Goal: Task Accomplishment & Management: Use online tool/utility

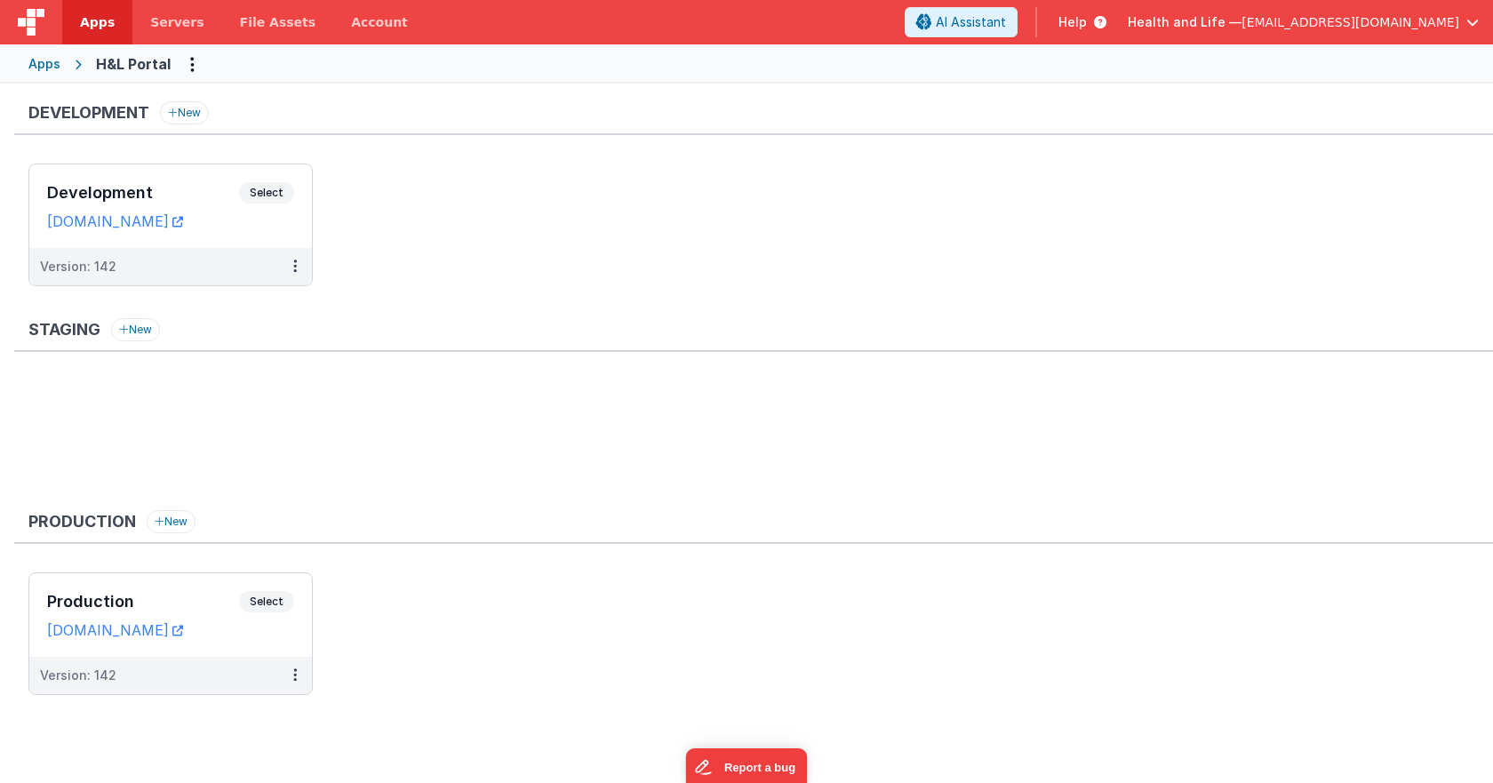
click at [274, 181] on div "Development Select URLs [DOMAIN_NAME]" at bounding box center [170, 206] width 283 height 84
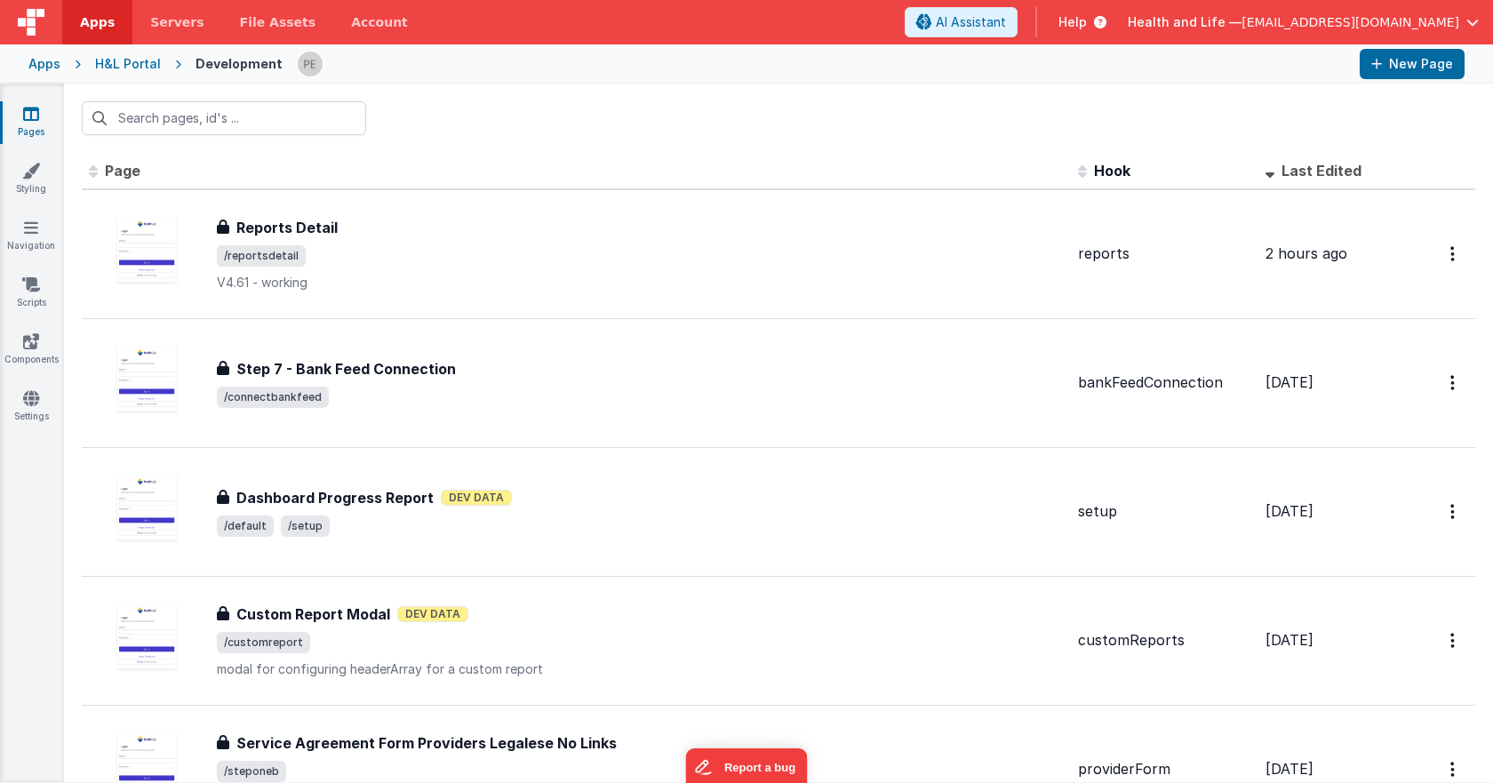
click at [328, 137] on div at bounding box center [778, 118] width 1429 height 69
click at [324, 122] on input "text" at bounding box center [224, 118] width 284 height 34
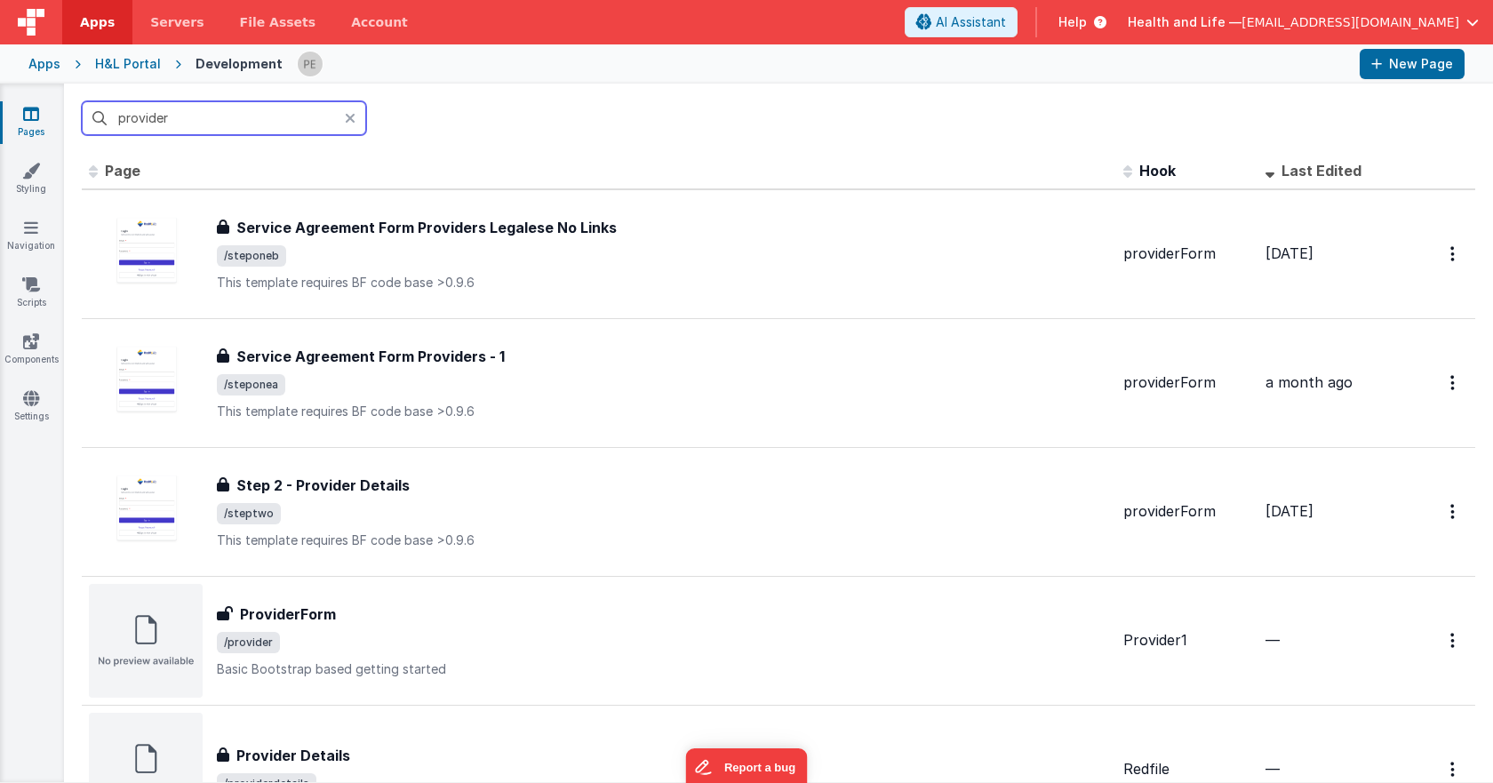
click at [292, 124] on input "provider" at bounding box center [224, 118] width 284 height 34
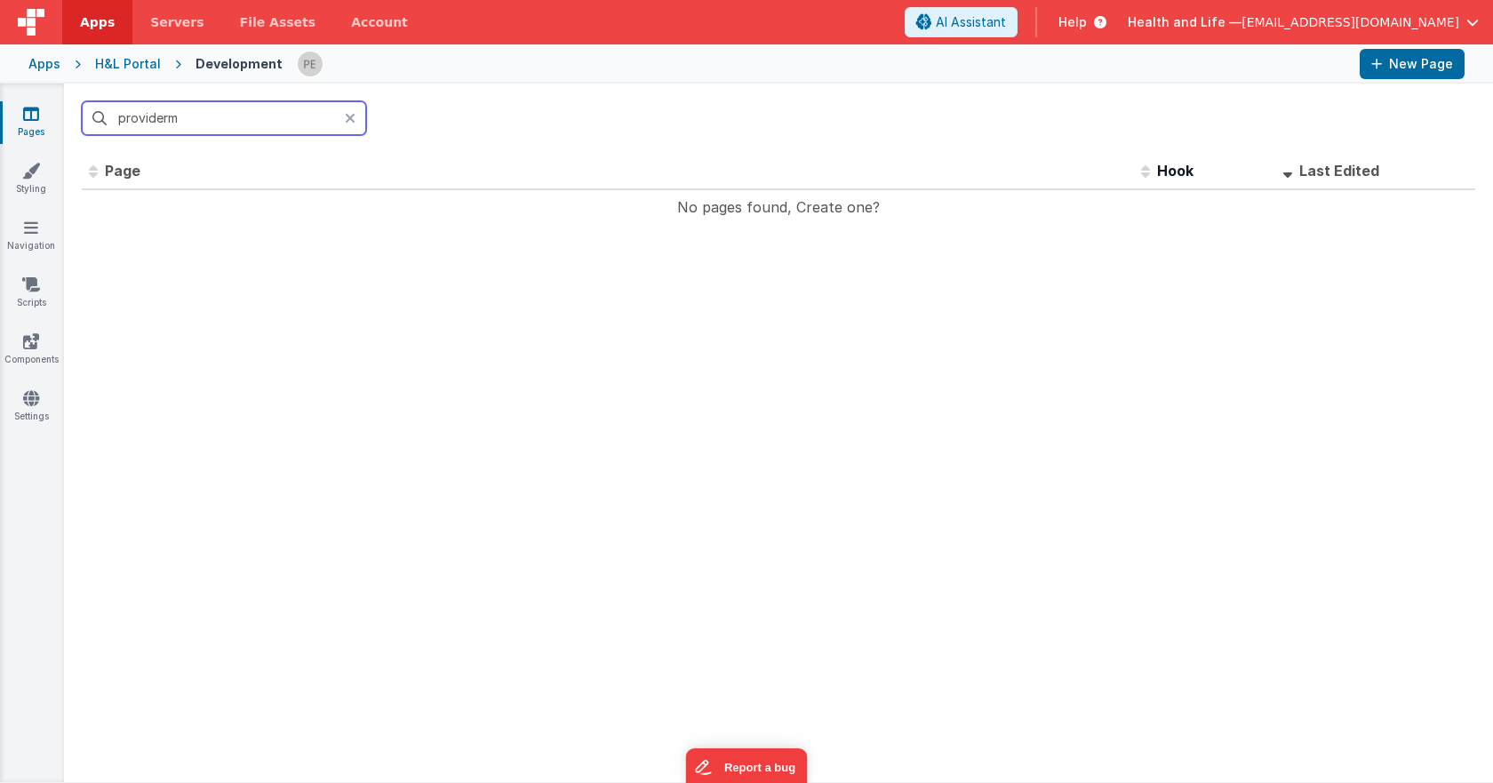
drag, startPoint x: 206, startPoint y: 119, endPoint x: 92, endPoint y: 115, distance: 114.7
click at [92, 115] on input "providerm" at bounding box center [224, 118] width 284 height 34
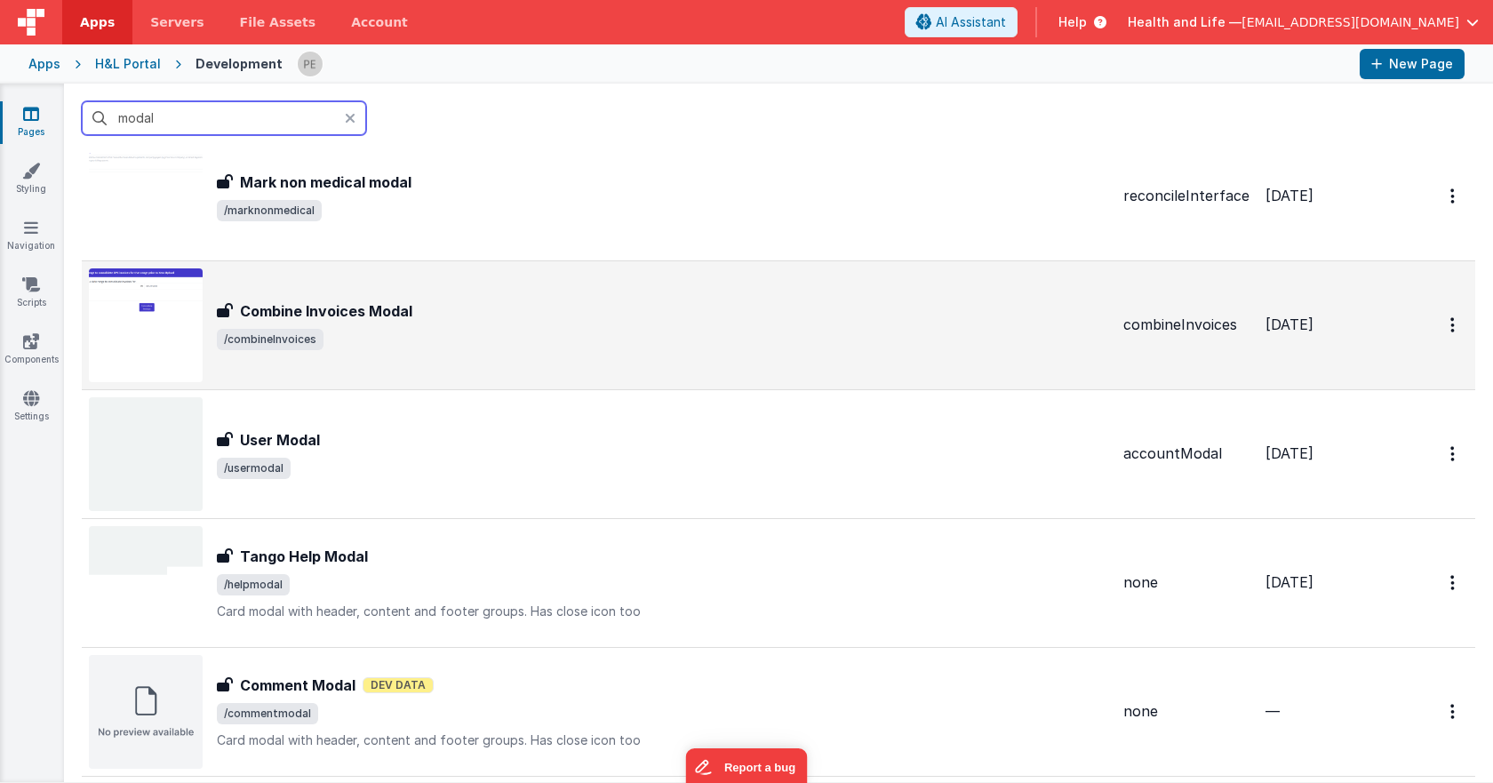
scroll to position [533, 0]
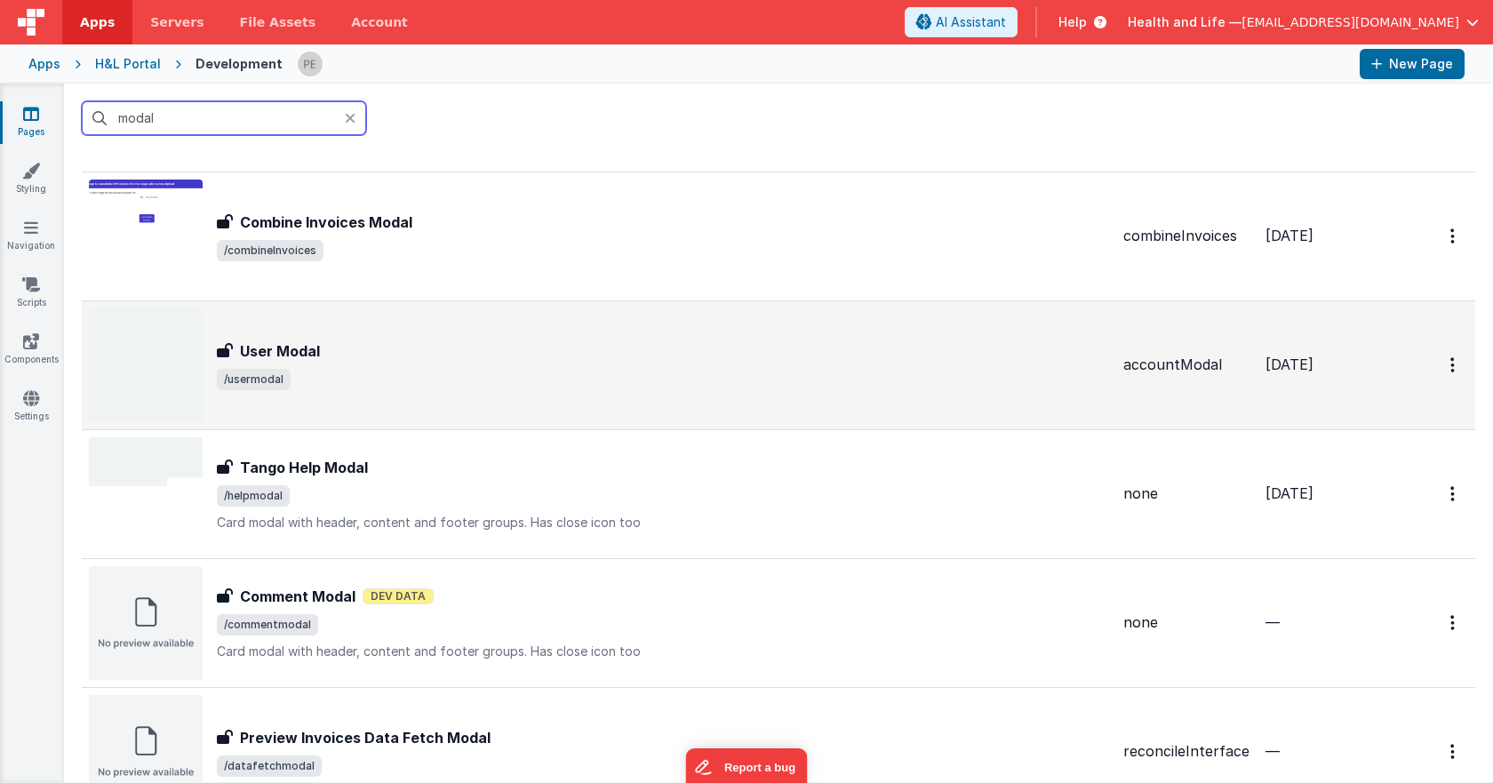
type input "modal"
click at [439, 369] on span "/usermodal" at bounding box center [663, 379] width 892 height 21
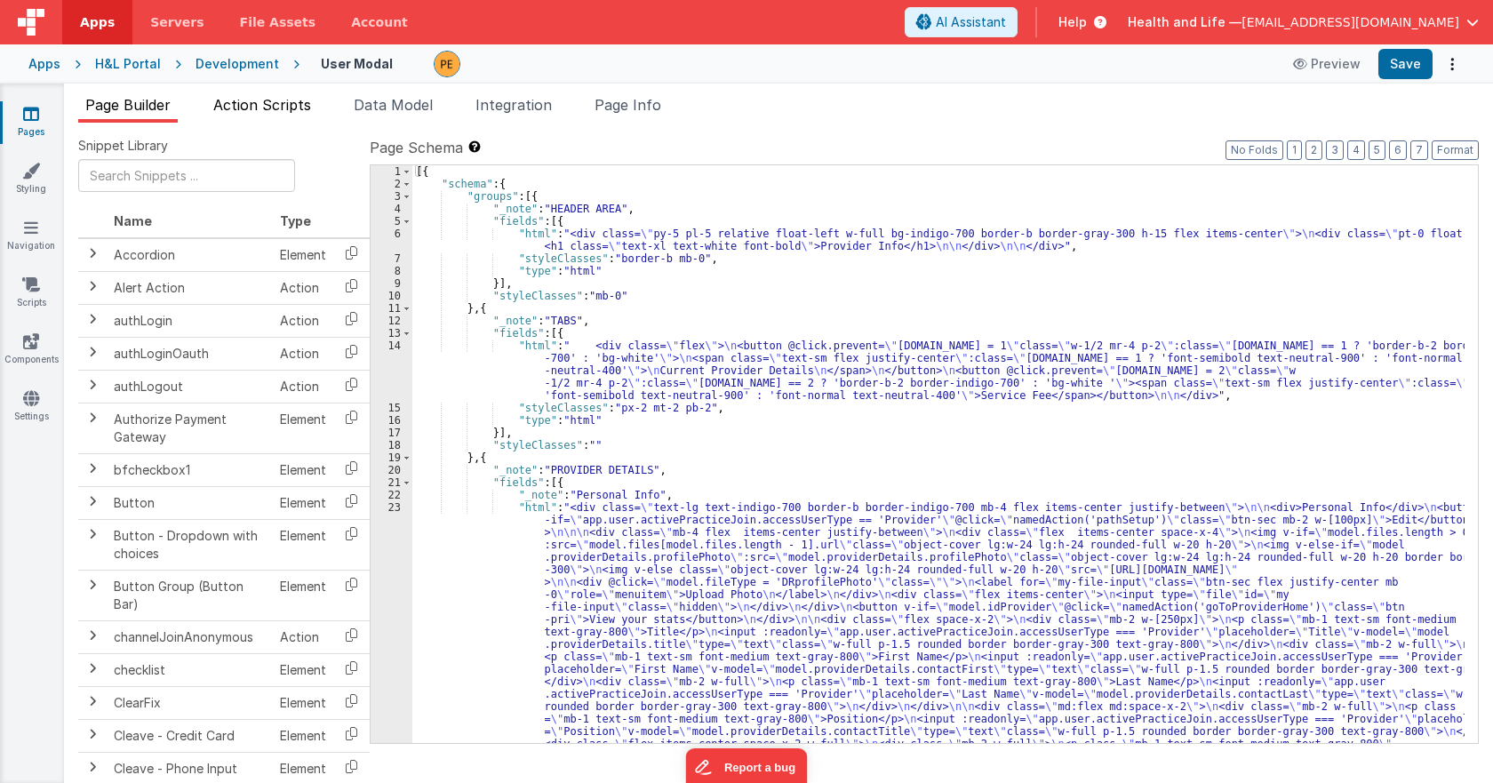
click at [248, 108] on span "Action Scripts" at bounding box center [262, 105] width 98 height 18
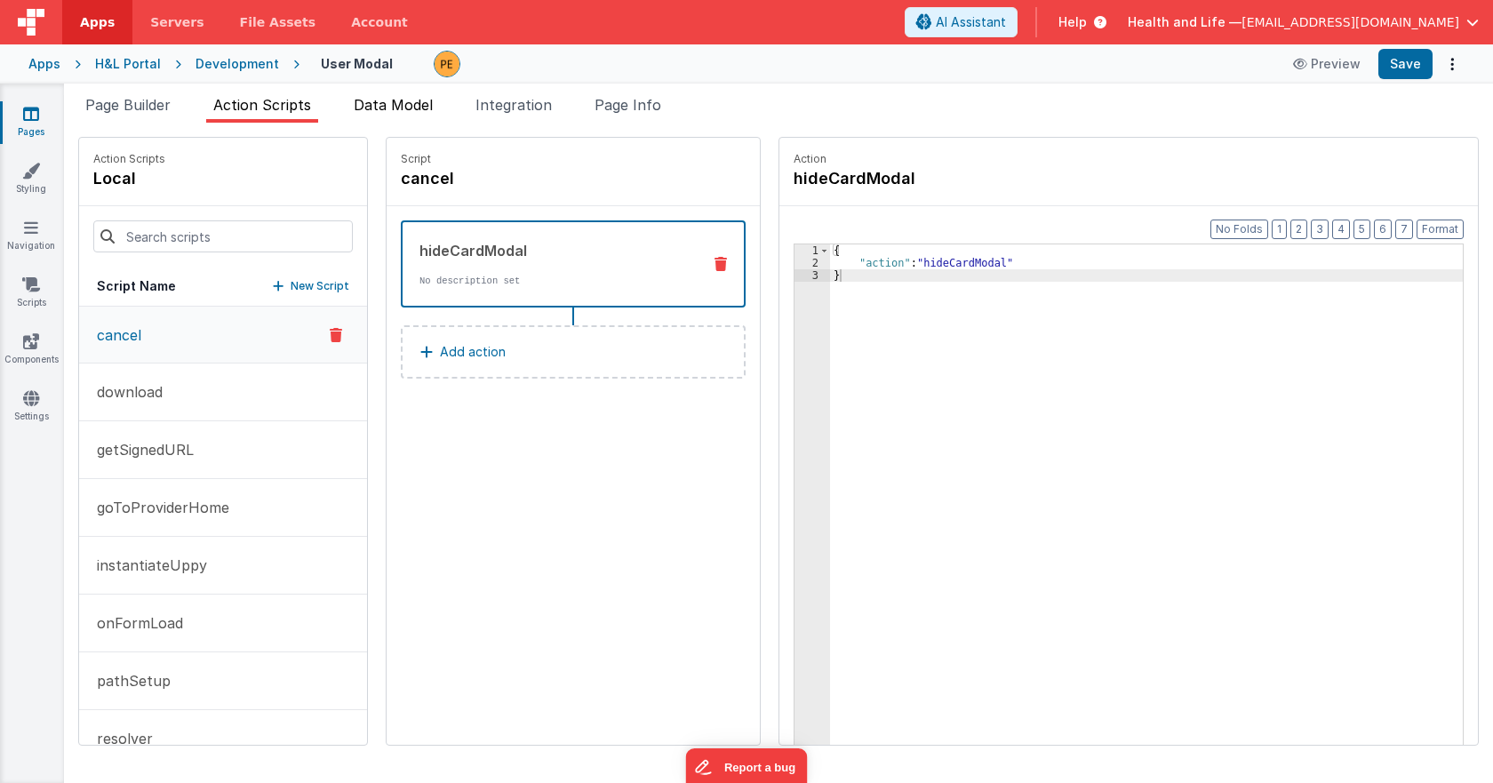
click at [418, 105] on span "Data Model" at bounding box center [393, 105] width 79 height 18
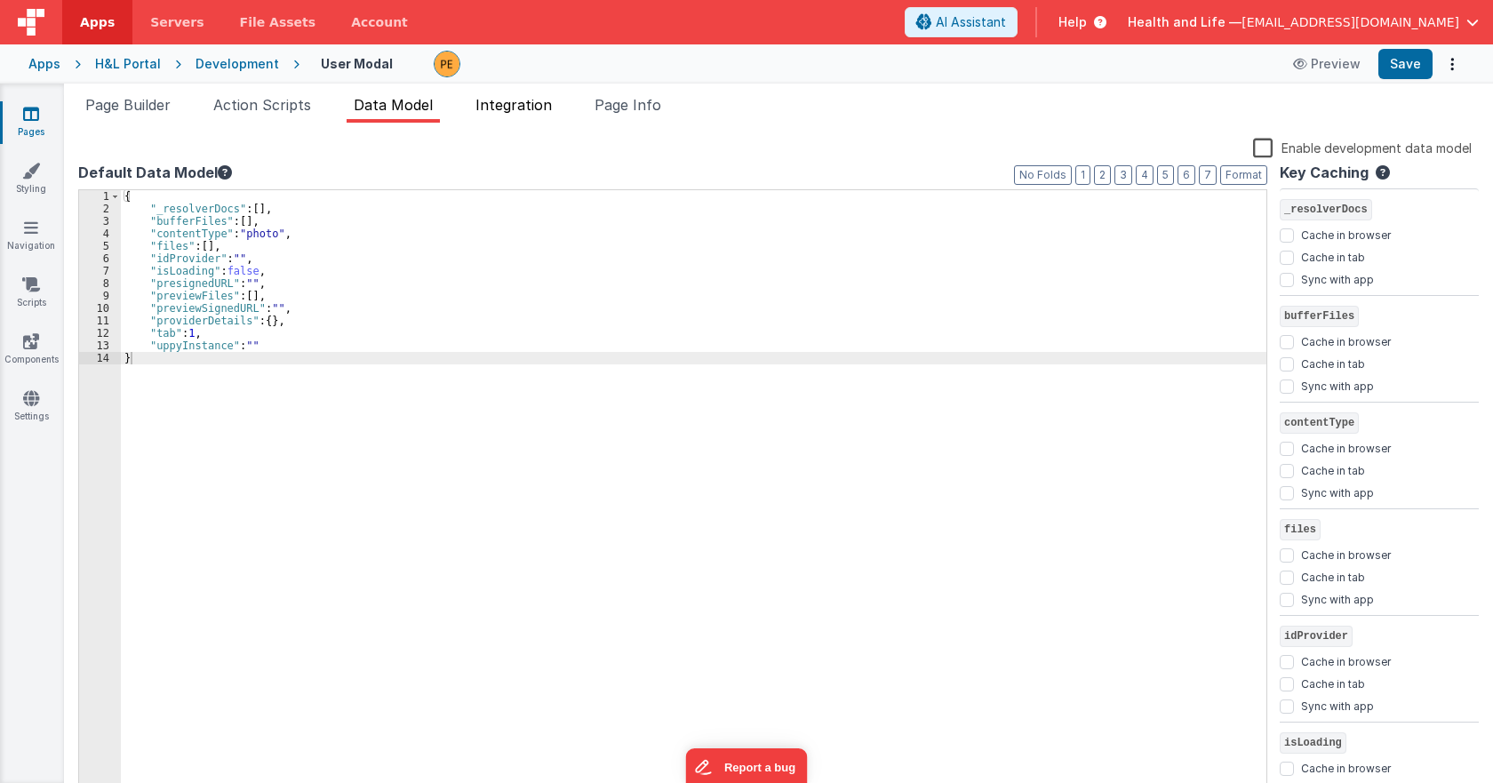
click at [514, 107] on span "Integration" at bounding box center [513, 105] width 76 height 18
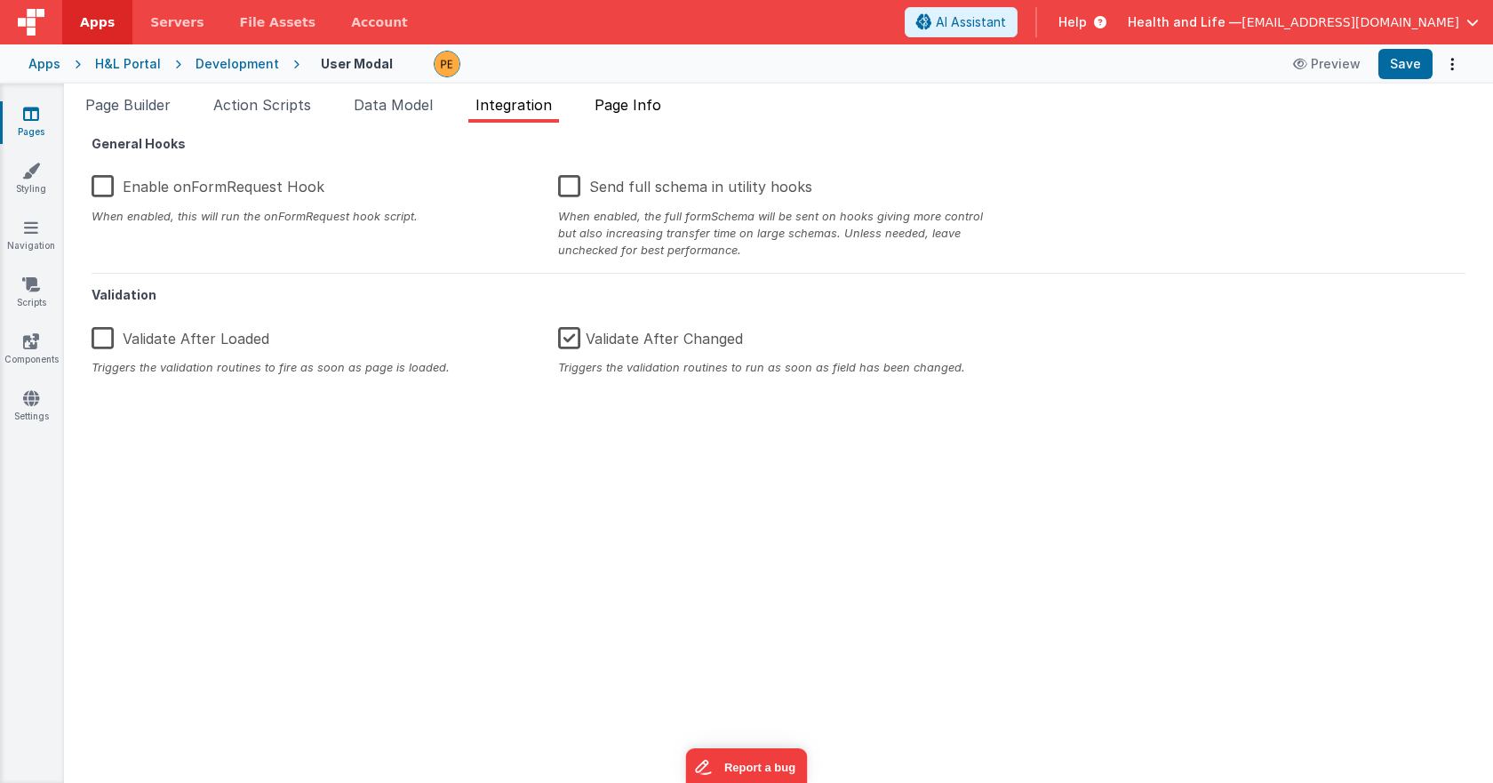
click at [638, 101] on span "Page Info" at bounding box center [628, 105] width 67 height 18
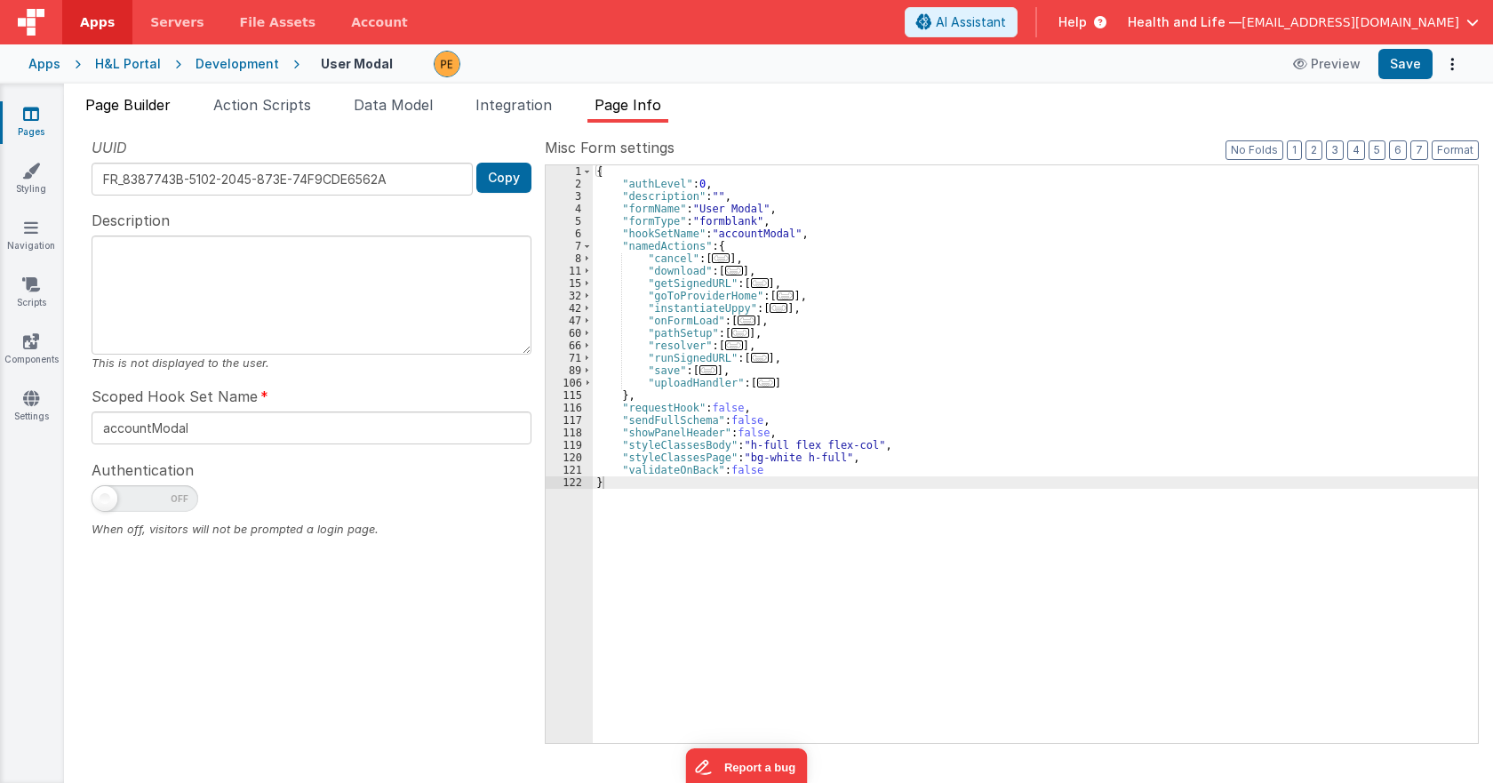
click at [108, 112] on span "Page Builder" at bounding box center [127, 105] width 85 height 18
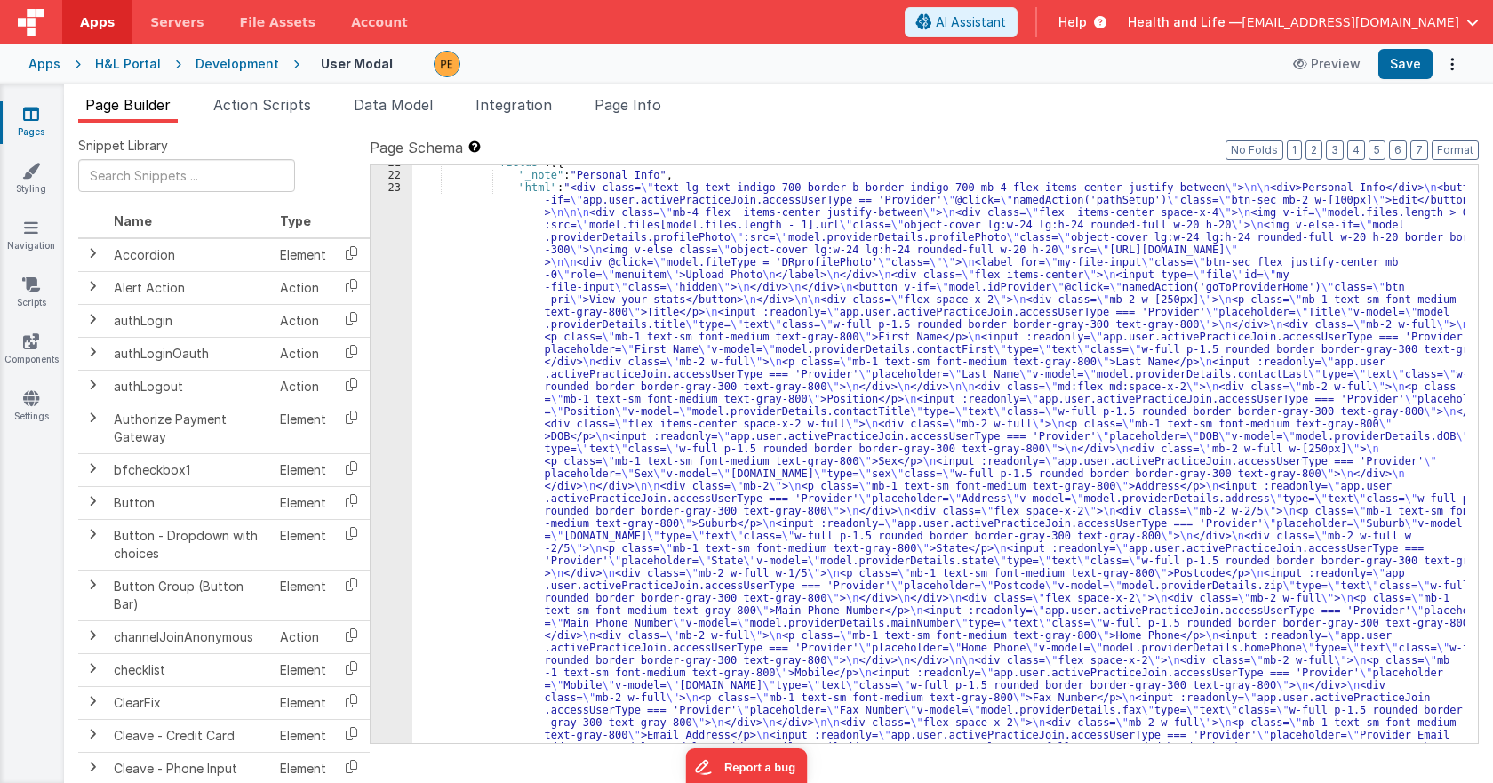
scroll to position [320, 0]
click at [491, 452] on div ""fields" : [{ "_note" : "Personal Info" , "html" : "<div class= \" text-lg text…" at bounding box center [938, 762] width 1052 height 1212
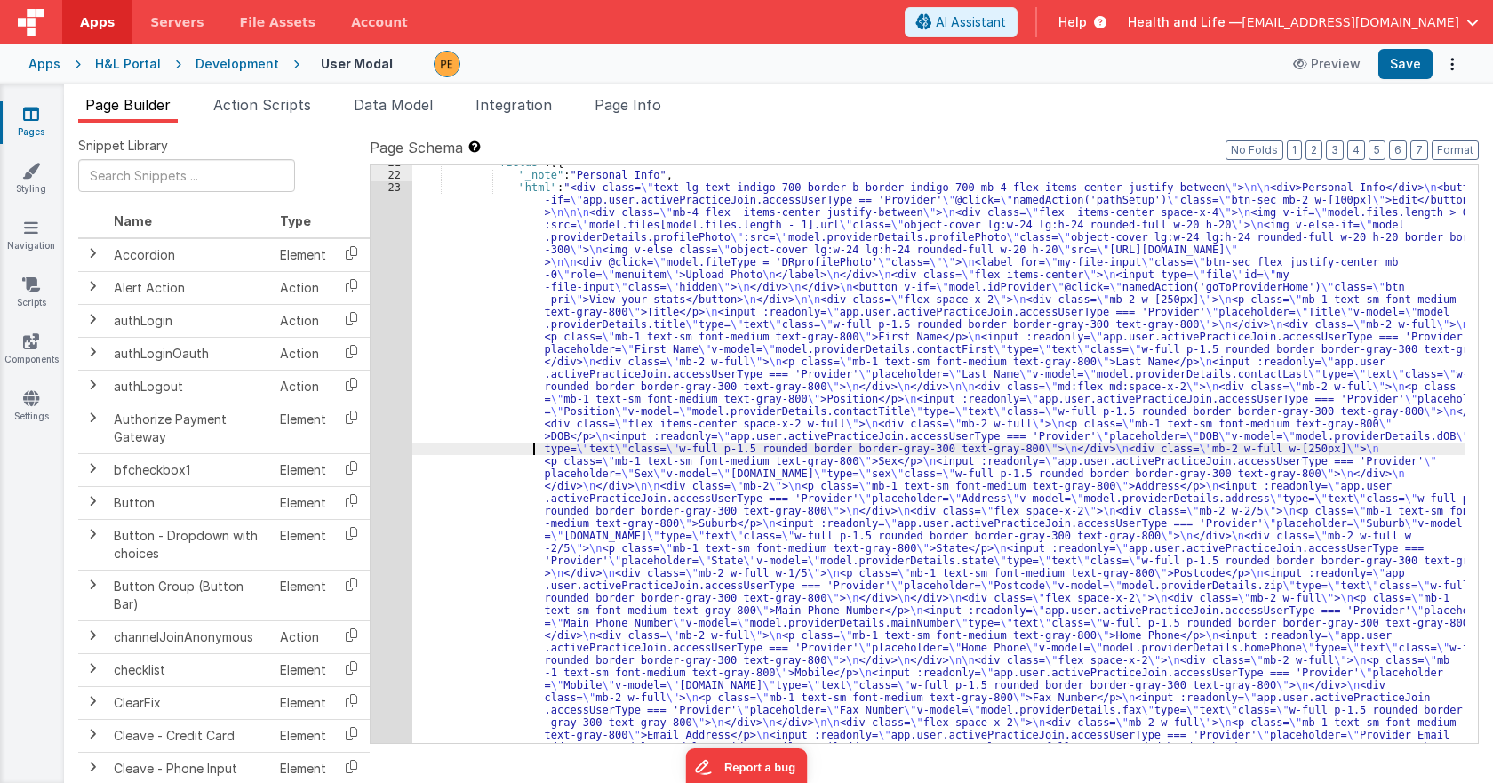
click at [376, 453] on div "21 22 23 24" at bounding box center [392, 762] width 42 height 1212
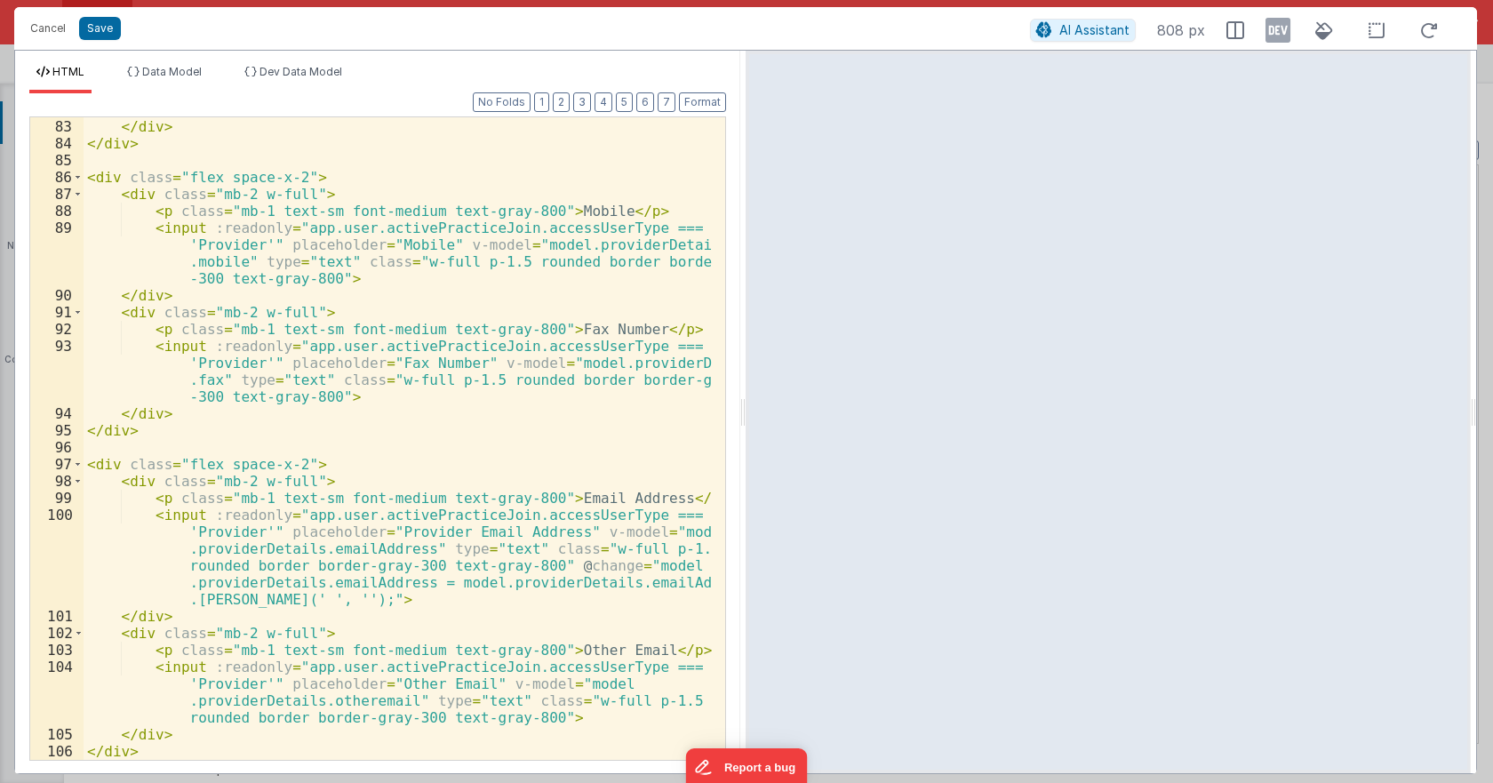
scroll to position [2161, 0]
click at [65, 24] on button "Cancel" at bounding box center [47, 28] width 53 height 25
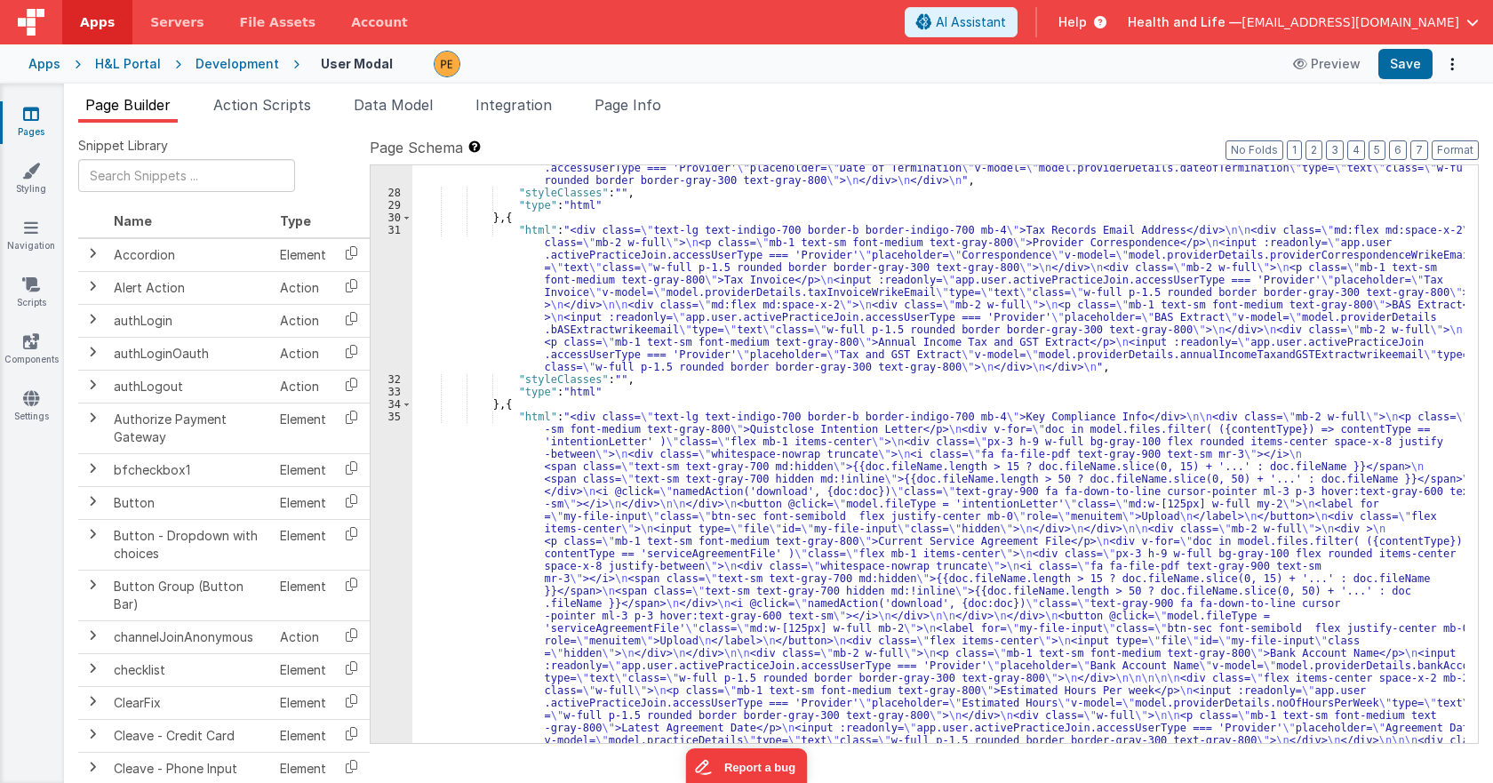
scroll to position [1886, 0]
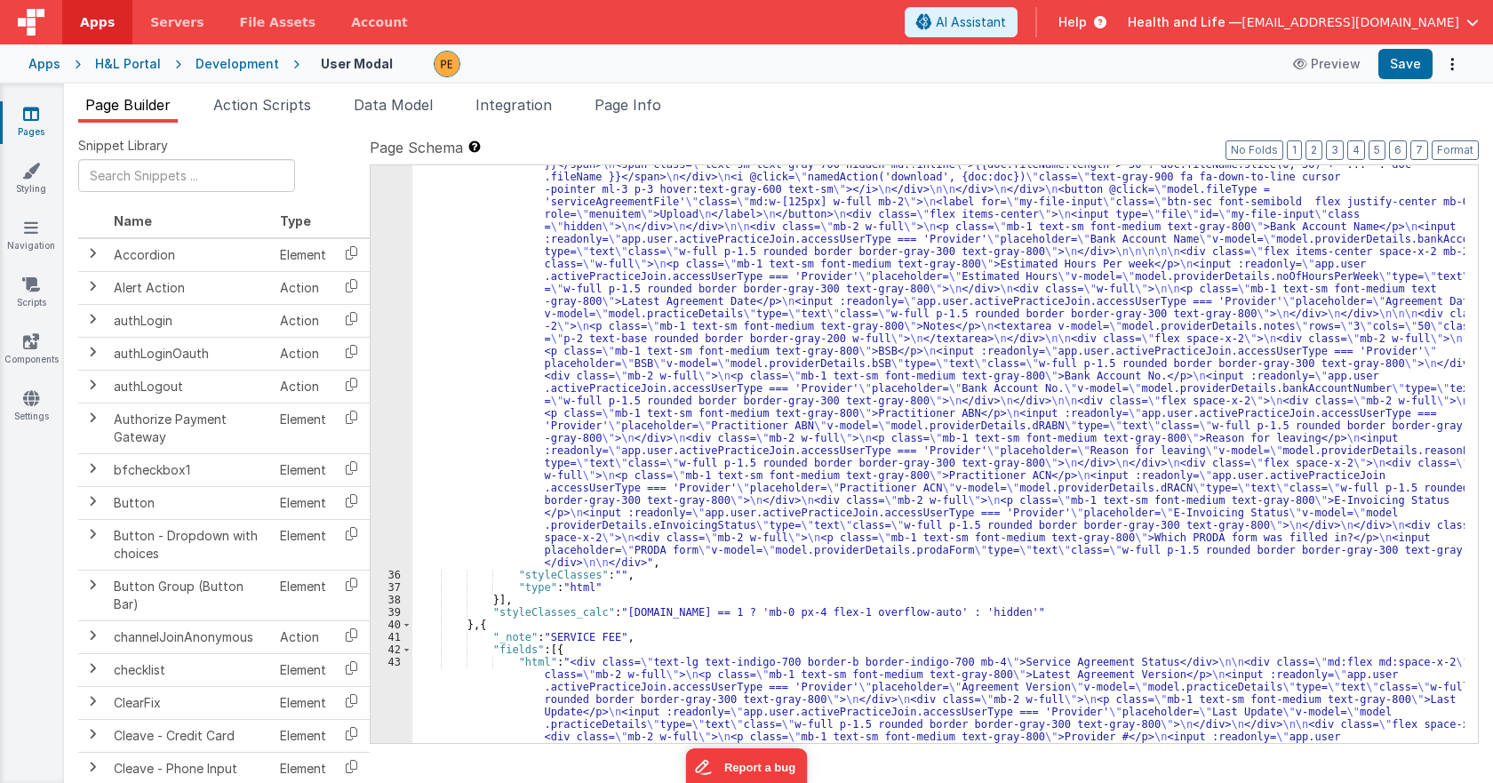
click at [532, 383] on div ""html" : "<div class= \" text-lg text-indigo-700 border-b border-indigo-700 mb-…" at bounding box center [938, 677] width 1052 height 1386
click at [393, 382] on div "35" at bounding box center [392, 276] width 42 height 585
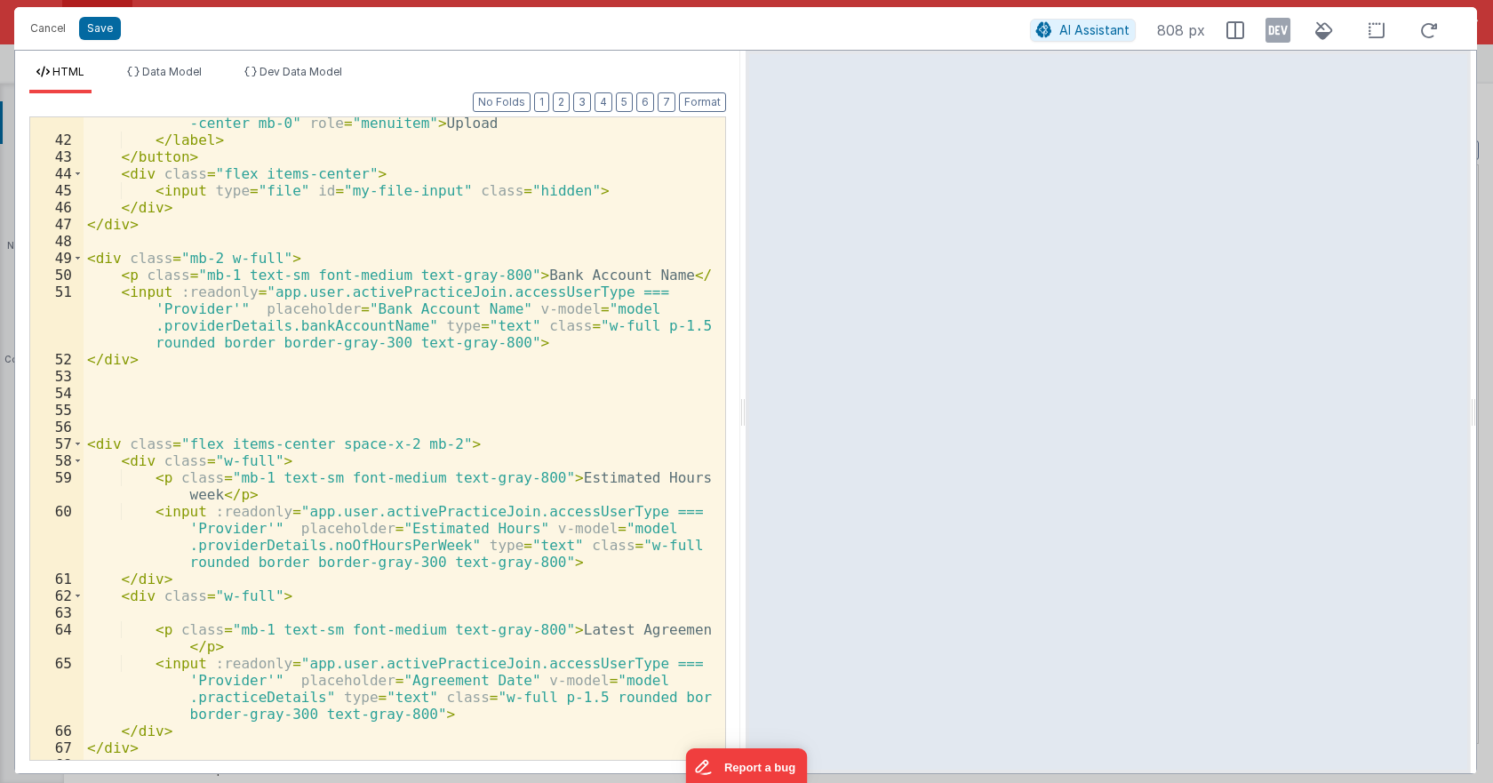
scroll to position [1173, 0]
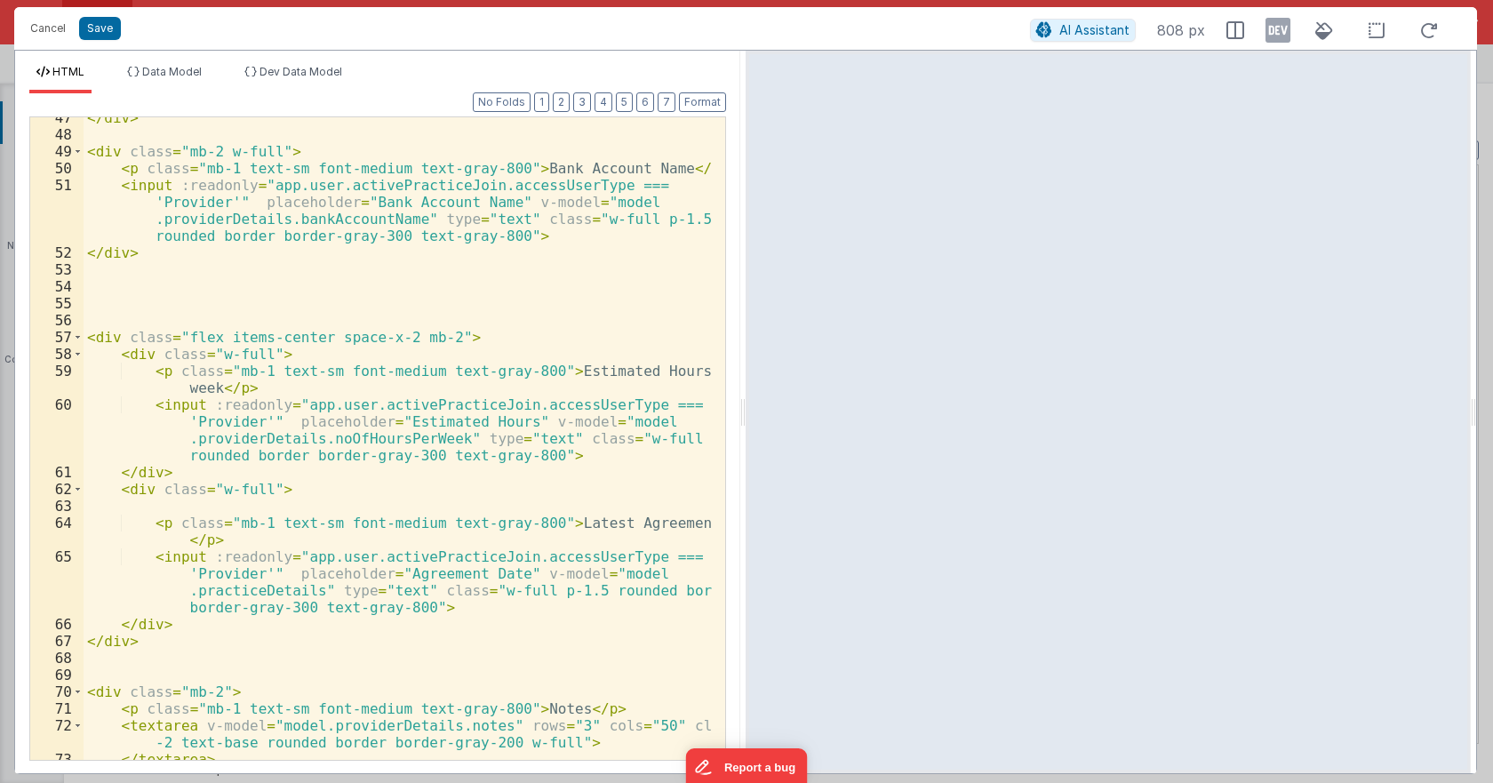
click at [387, 402] on div "</ div > < div class = "mb-2 w-full" > < p class = "mb-1 text-sm font-medium te…" at bounding box center [398, 447] width 628 height 676
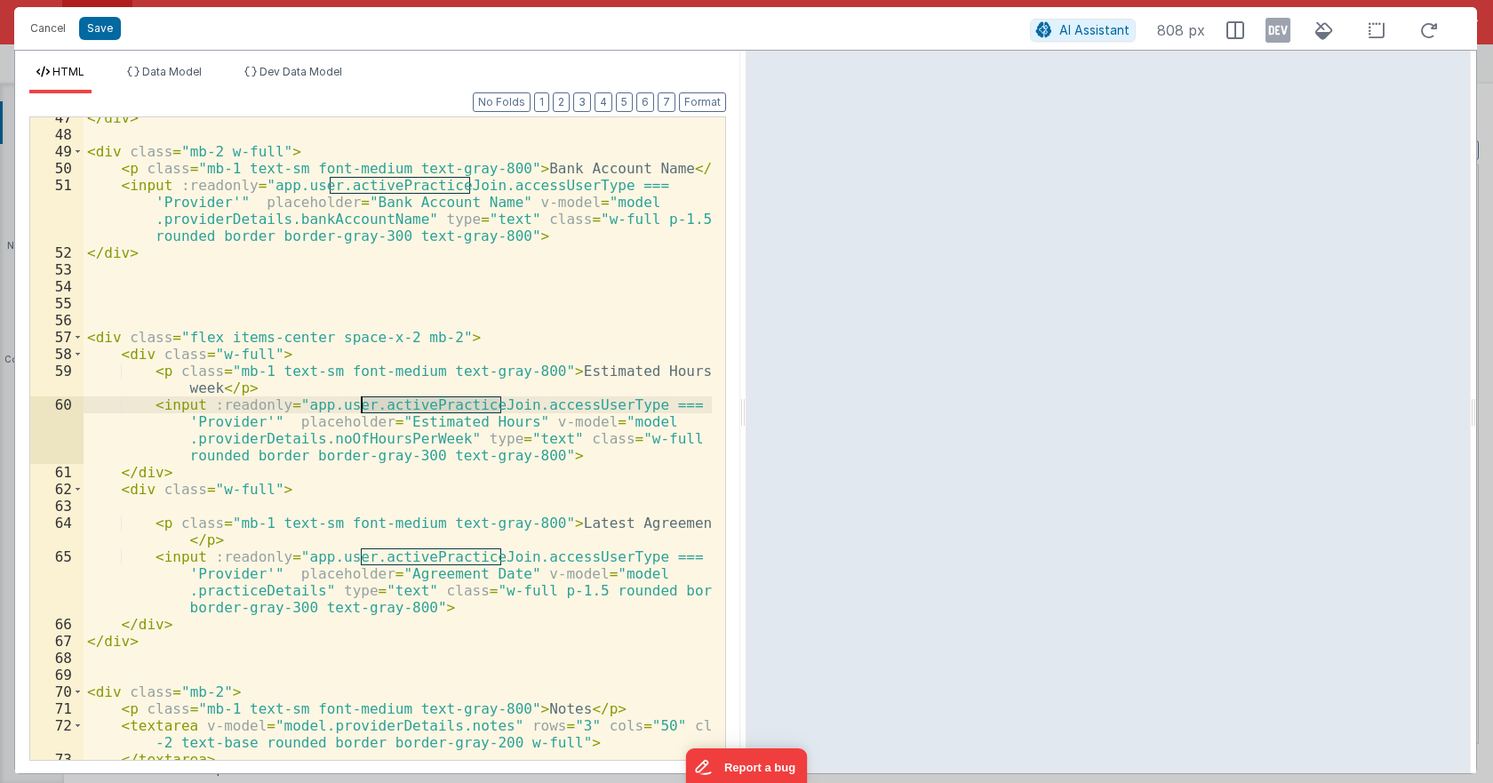
click at [397, 435] on div "</ div > < div class = "mb-2 w-full" > < p class = "mb-1 text-sm font-medium te…" at bounding box center [398, 447] width 628 height 676
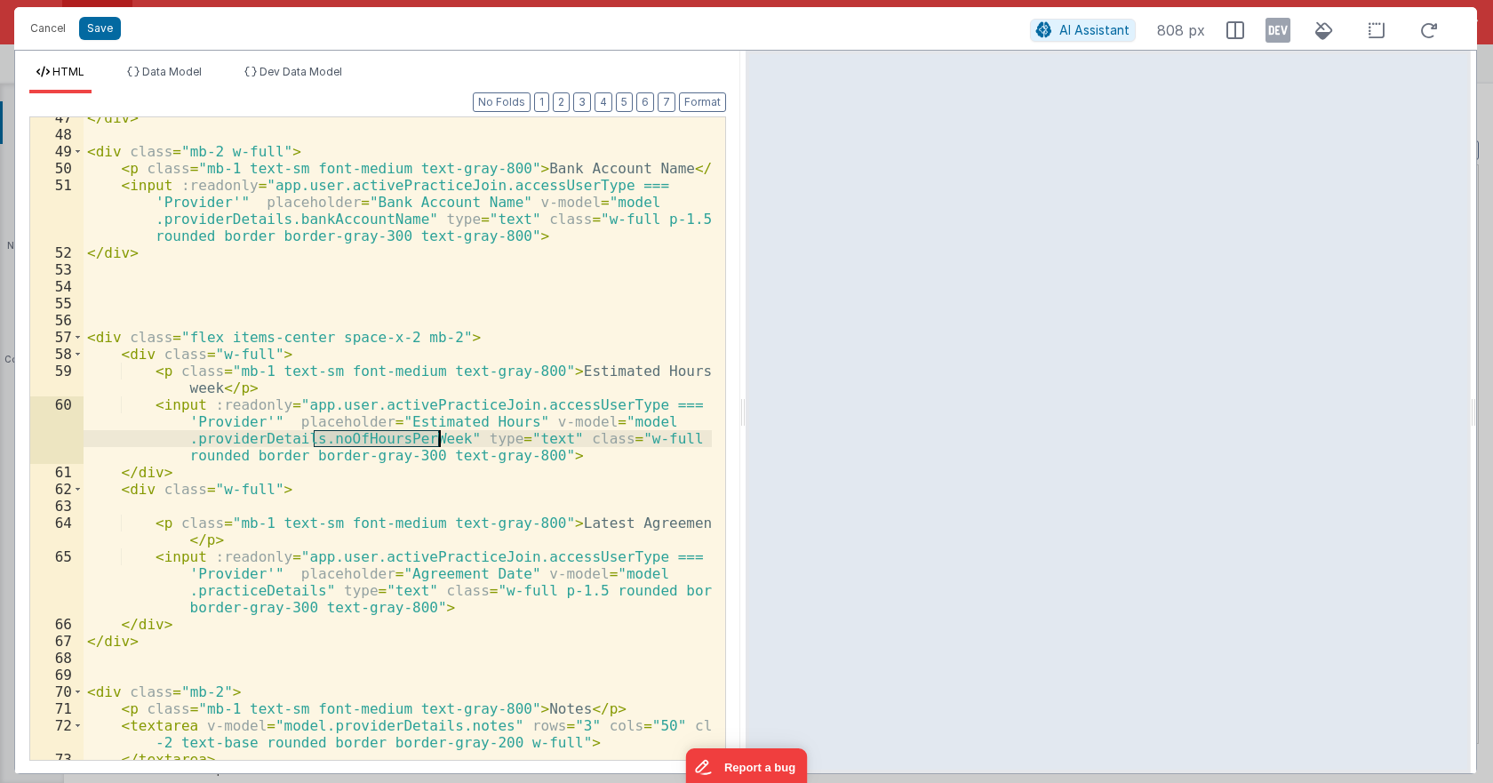
click at [397, 435] on div "</ div > < div class = "mb-2 w-full" > < p class = "mb-1 text-sm font-medium te…" at bounding box center [398, 447] width 628 height 676
click at [277, 437] on div "</ div > < div class = "mb-2 w-full" > < p class = "mb-1 text-sm font-medium te…" at bounding box center [398, 447] width 628 height 676
click at [369, 439] on div "</ div > < div class = "mb-2 w-full" > < p class = "mb-1 text-sm font-medium te…" at bounding box center [398, 447] width 628 height 676
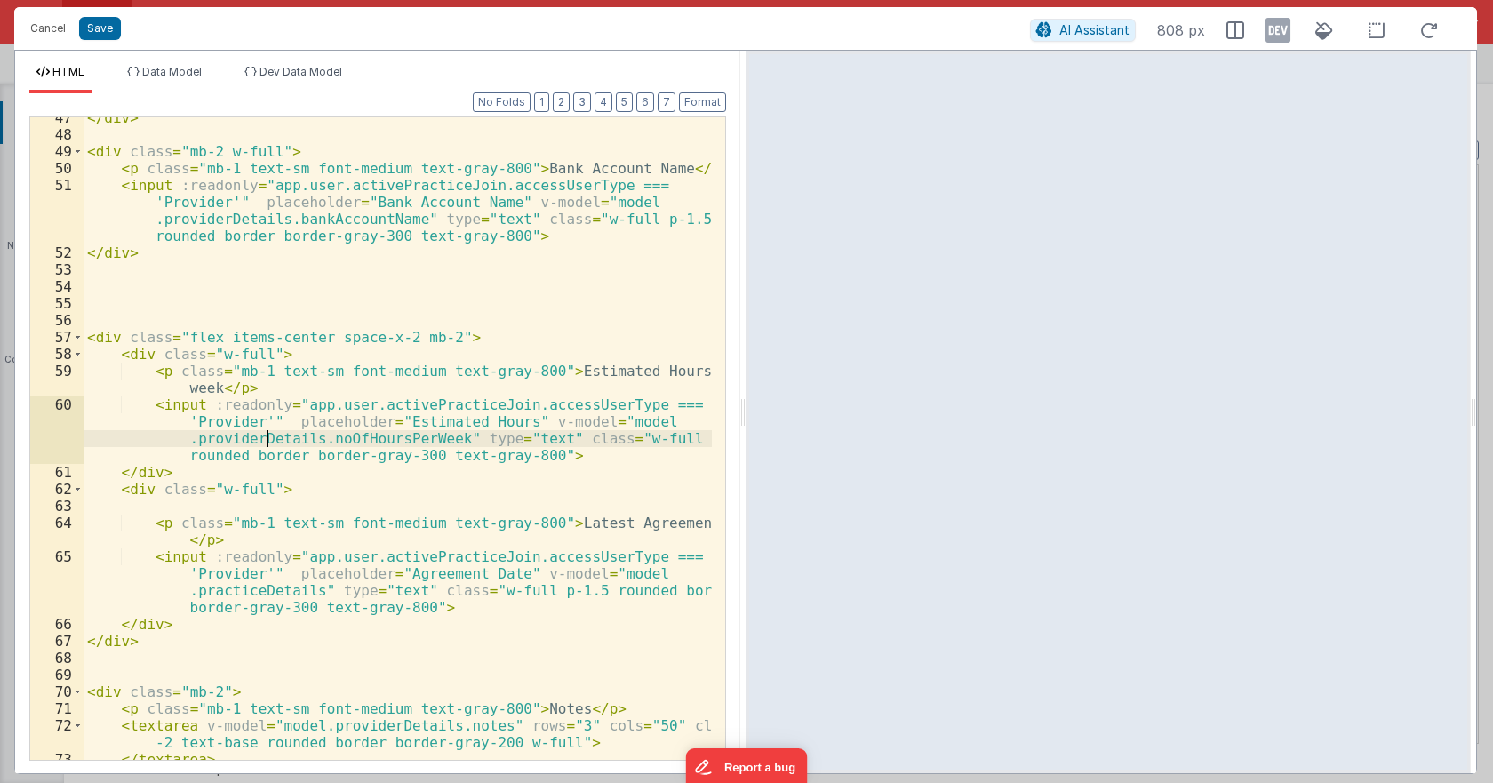
click at [268, 437] on div "</ div > < div class = "mb-2 w-full" > < p class = "mb-1 text-sm font-medium te…" at bounding box center [398, 447] width 628 height 676
click at [374, 433] on div "</ div > < div class = "mb-2 w-full" > < p class = "mb-1 text-sm font-medium te…" at bounding box center [398, 447] width 628 height 676
click at [284, 430] on div "</ div > < div class = "mb-2 w-full" > < p class = "mb-1 text-sm font-medium te…" at bounding box center [398, 447] width 628 height 676
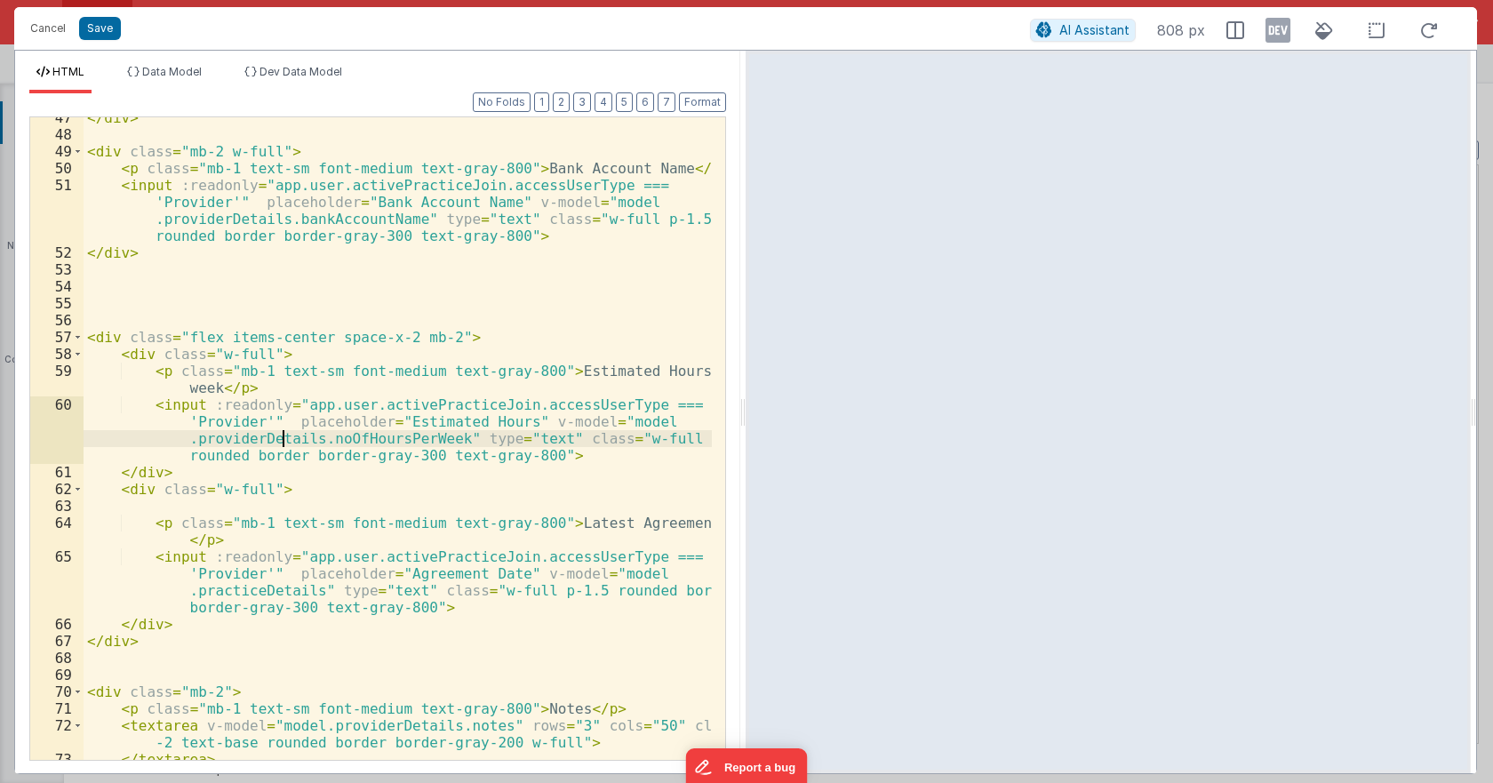
click at [284, 430] on div "</ div > < div class = "mb-2 w-full" > < p class = "mb-1 text-sm font-medium te…" at bounding box center [398, 447] width 628 height 676
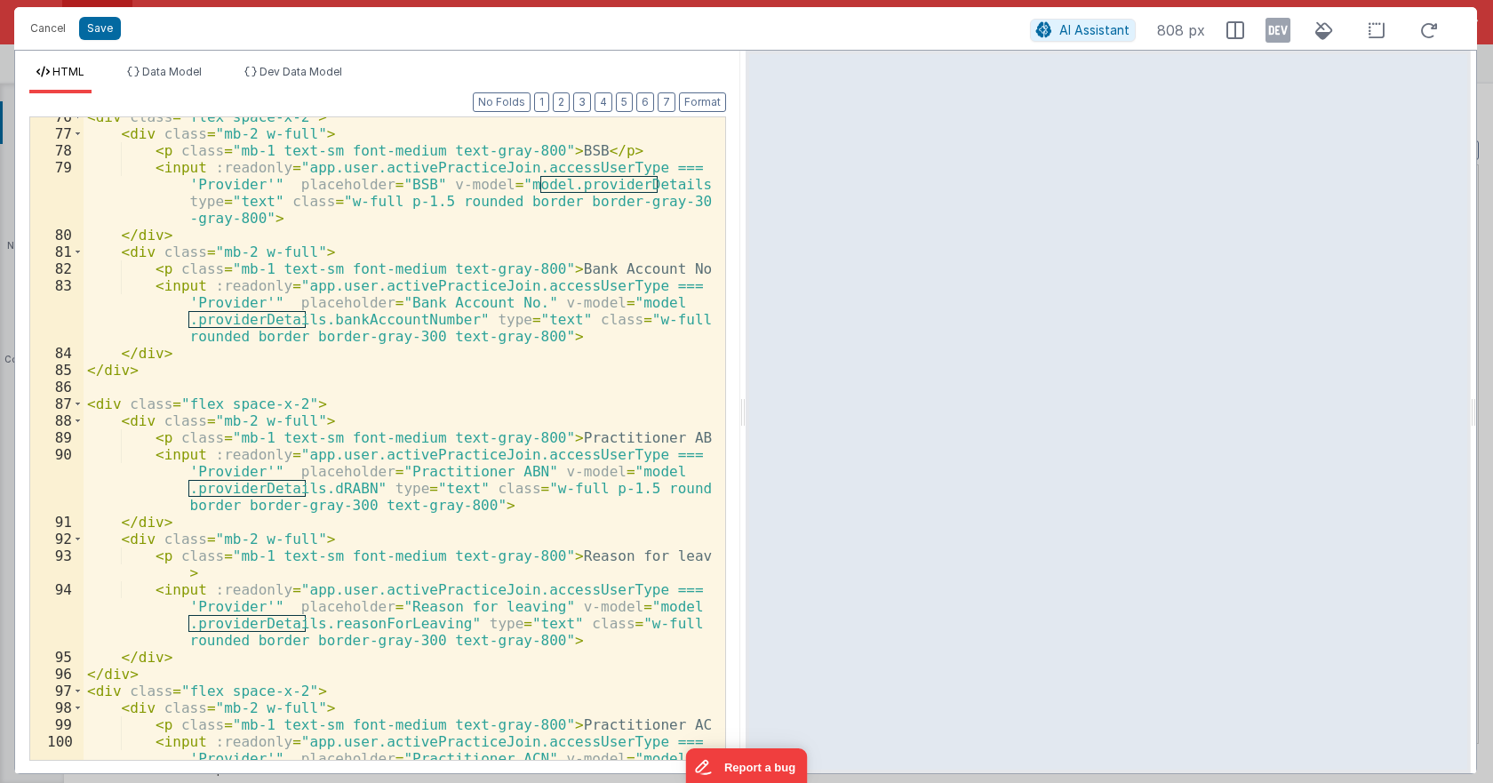
scroll to position [1866, 0]
click at [48, 24] on button "Cancel" at bounding box center [47, 28] width 53 height 25
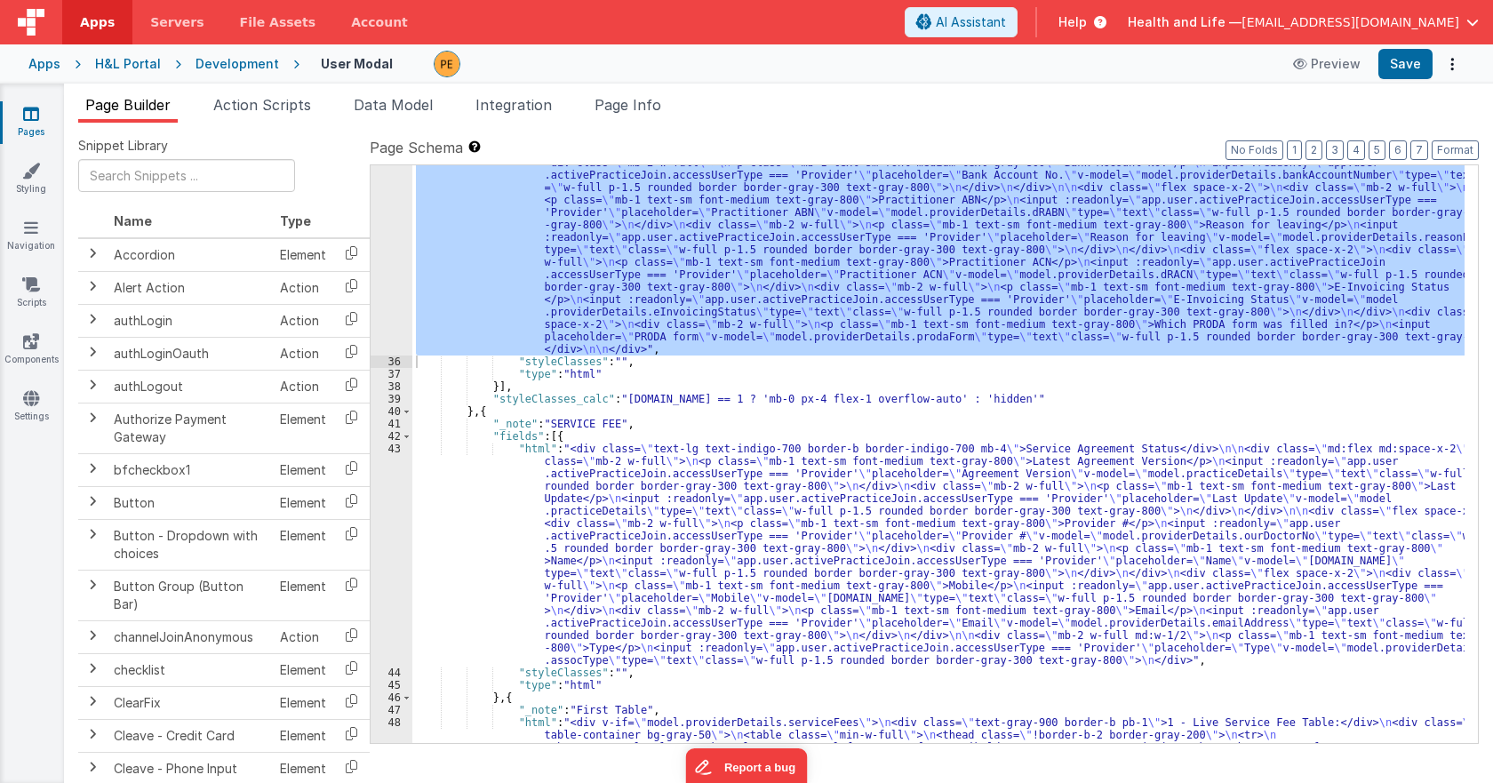
scroll to position [2046, 0]
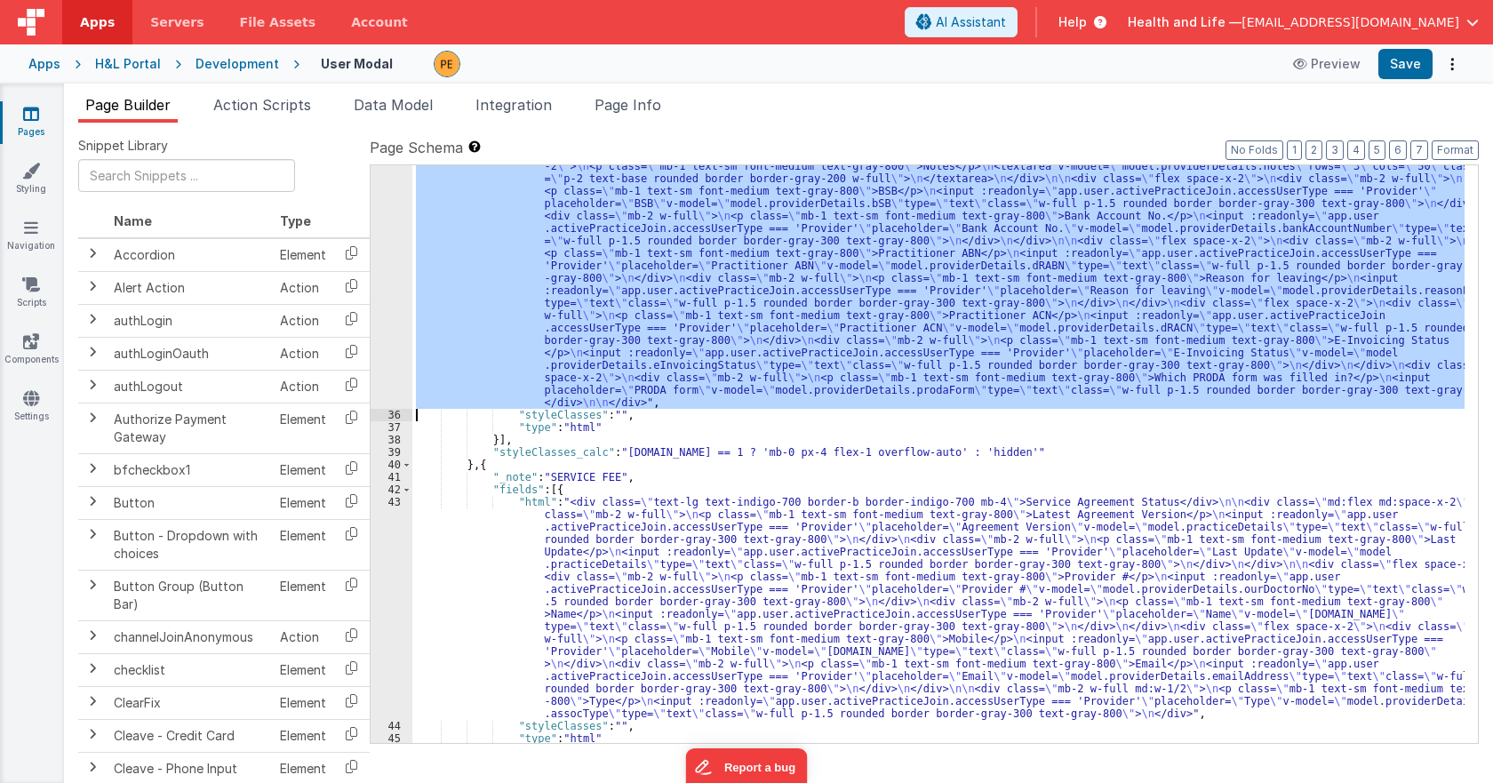
click at [510, 346] on div ""html" : "<div class= \" text-lg text-indigo-700 border-b border-indigo-700 mb-…" at bounding box center [938, 454] width 1052 height 578
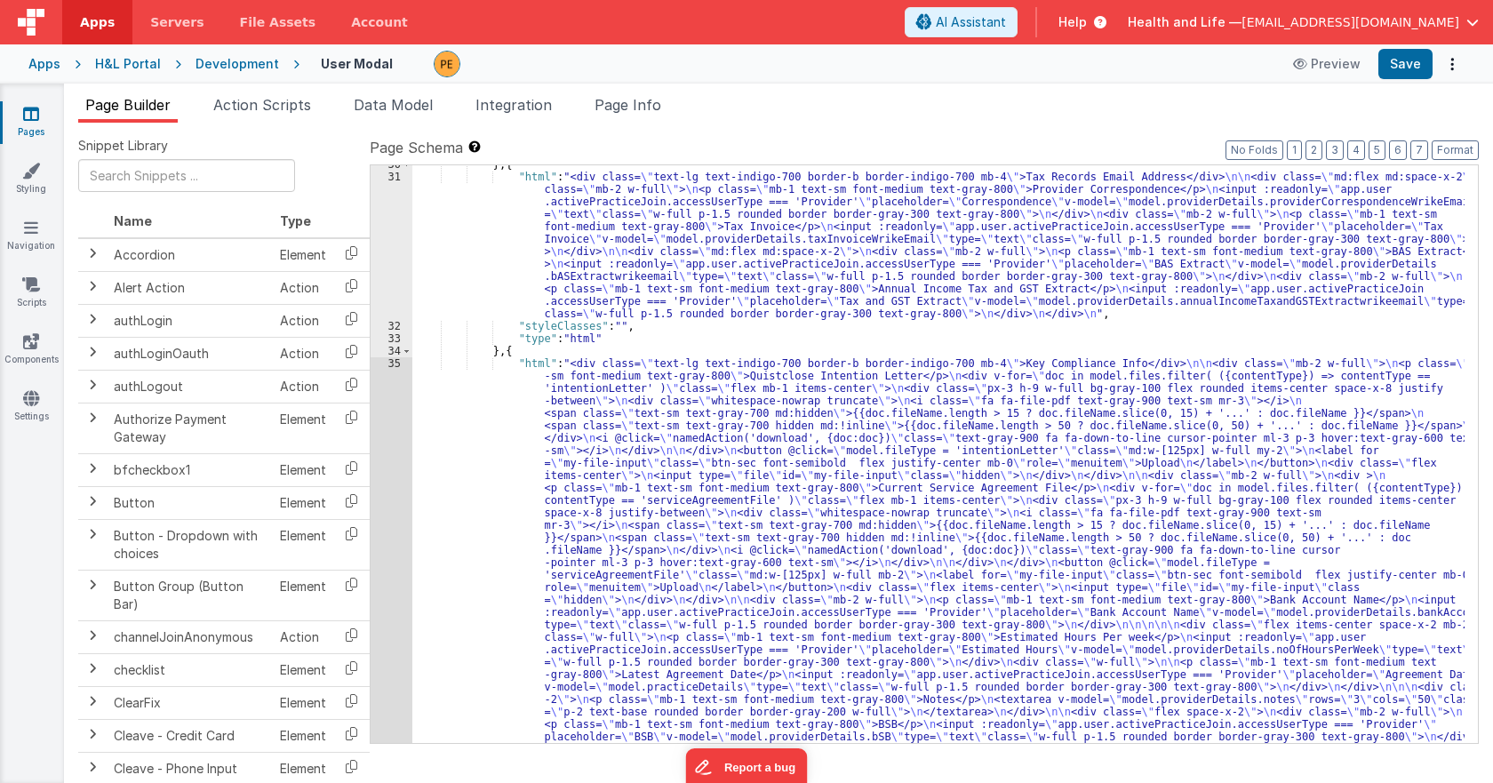
scroll to position [1299, 0]
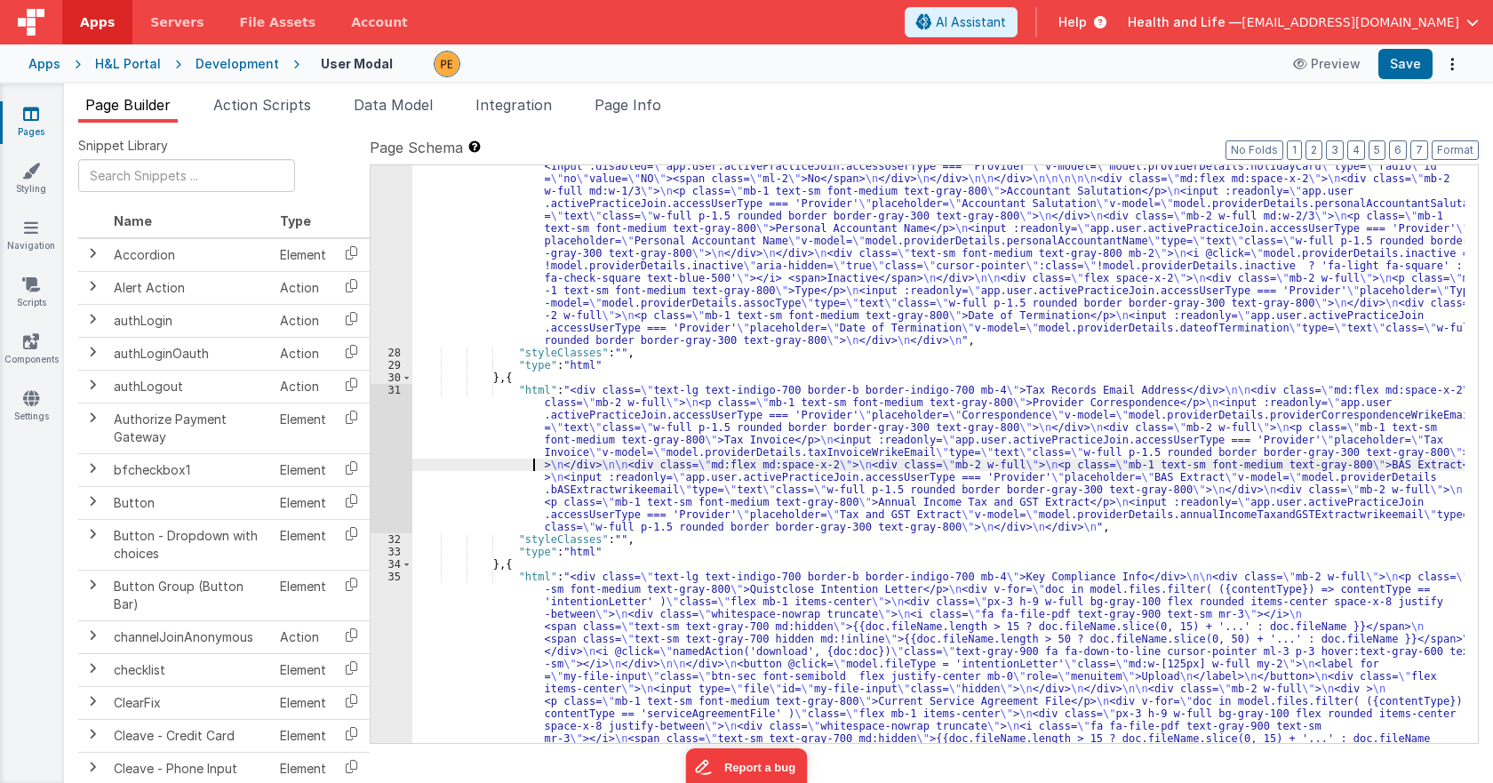
click at [510, 459] on div ""html" : "<div class= \" text-lg text-indigo-700 border-b border-indigo-700 mb-…" at bounding box center [938, 685] width 1052 height 1648
click at [387, 433] on div "31" at bounding box center [392, 458] width 42 height 149
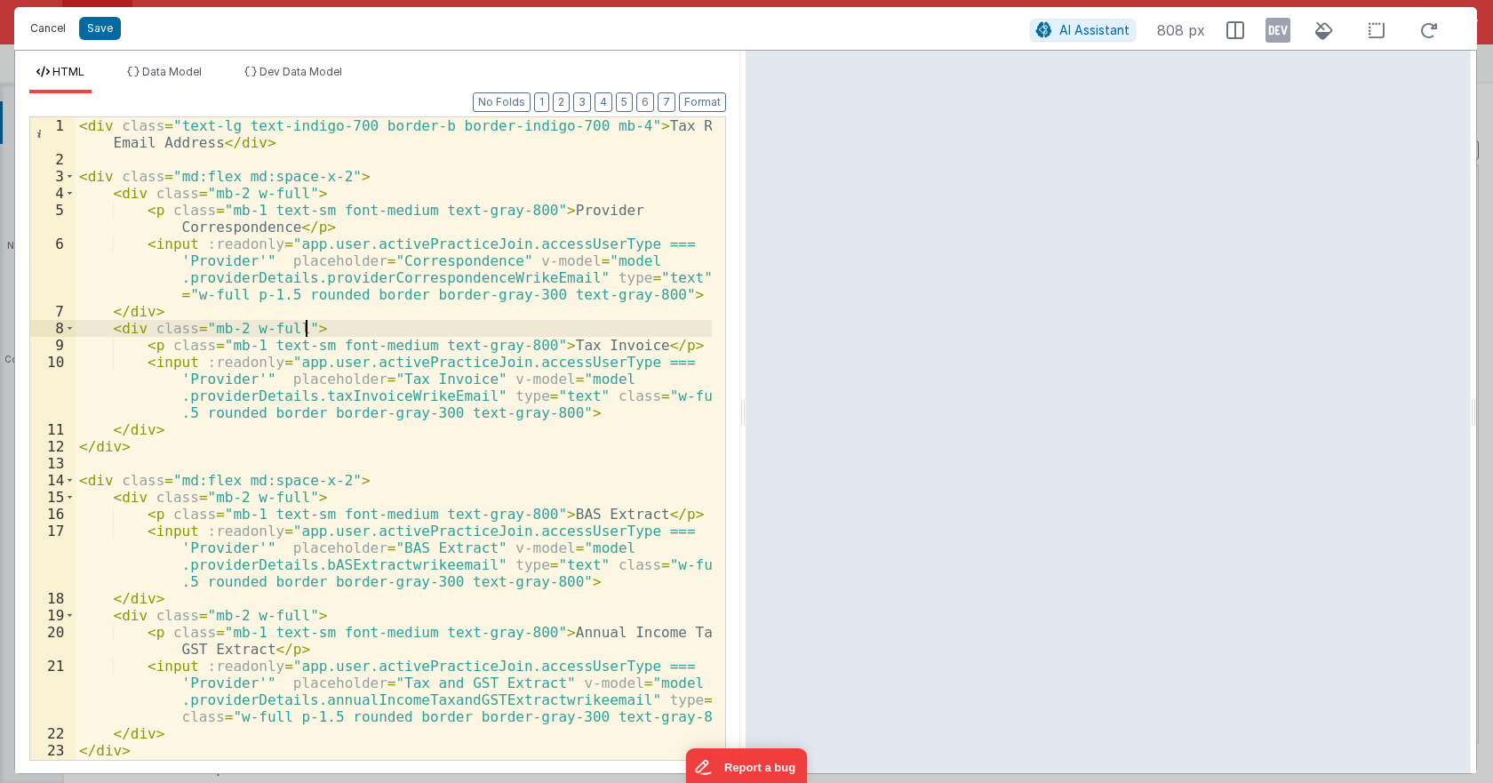
click at [53, 30] on button "Cancel" at bounding box center [47, 28] width 53 height 25
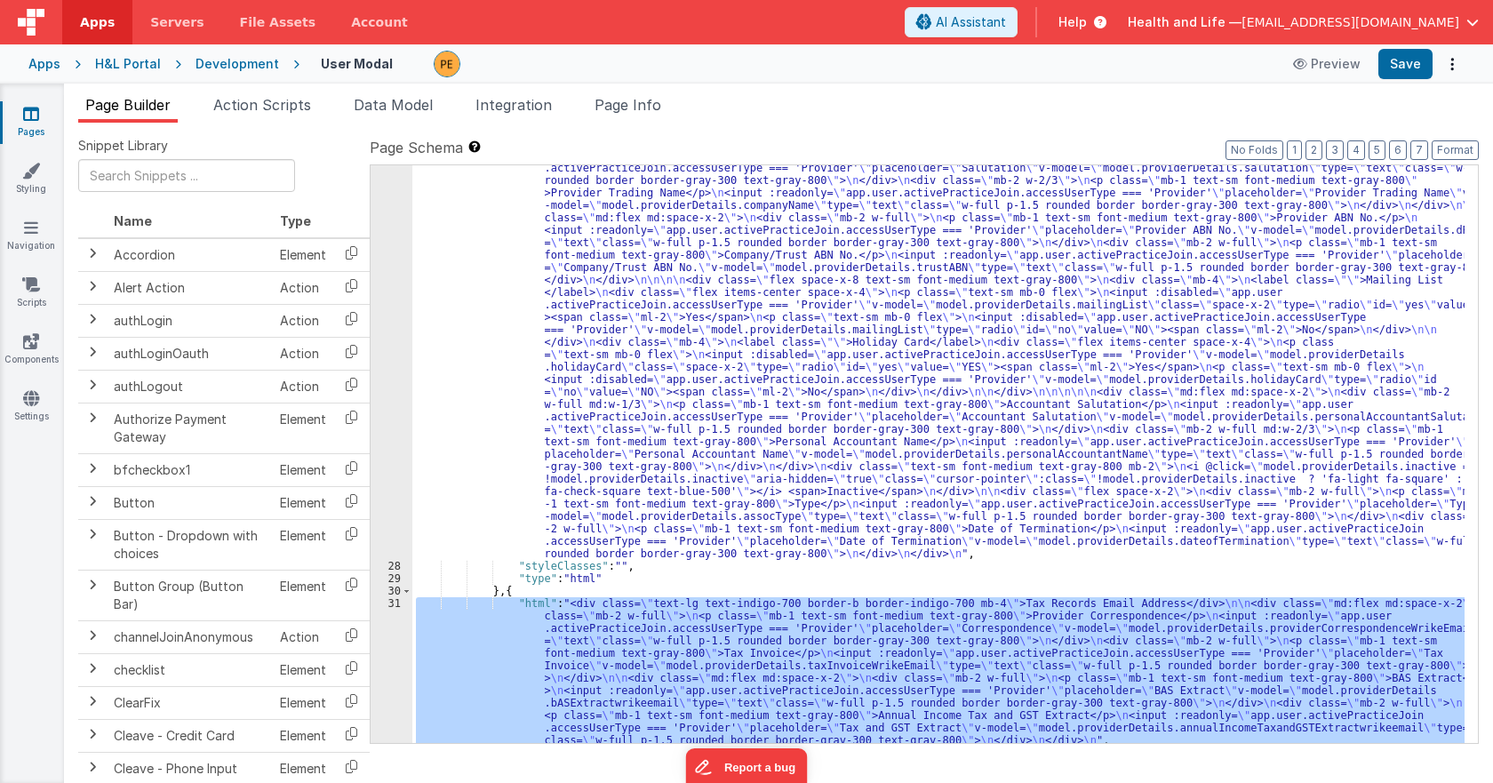
scroll to position [1086, 0]
click at [547, 376] on div ""html" : "<div class= \" text-lg text-indigo-700 border-b border-indigo-700 mb-…" at bounding box center [938, 612] width 1052 height 1075
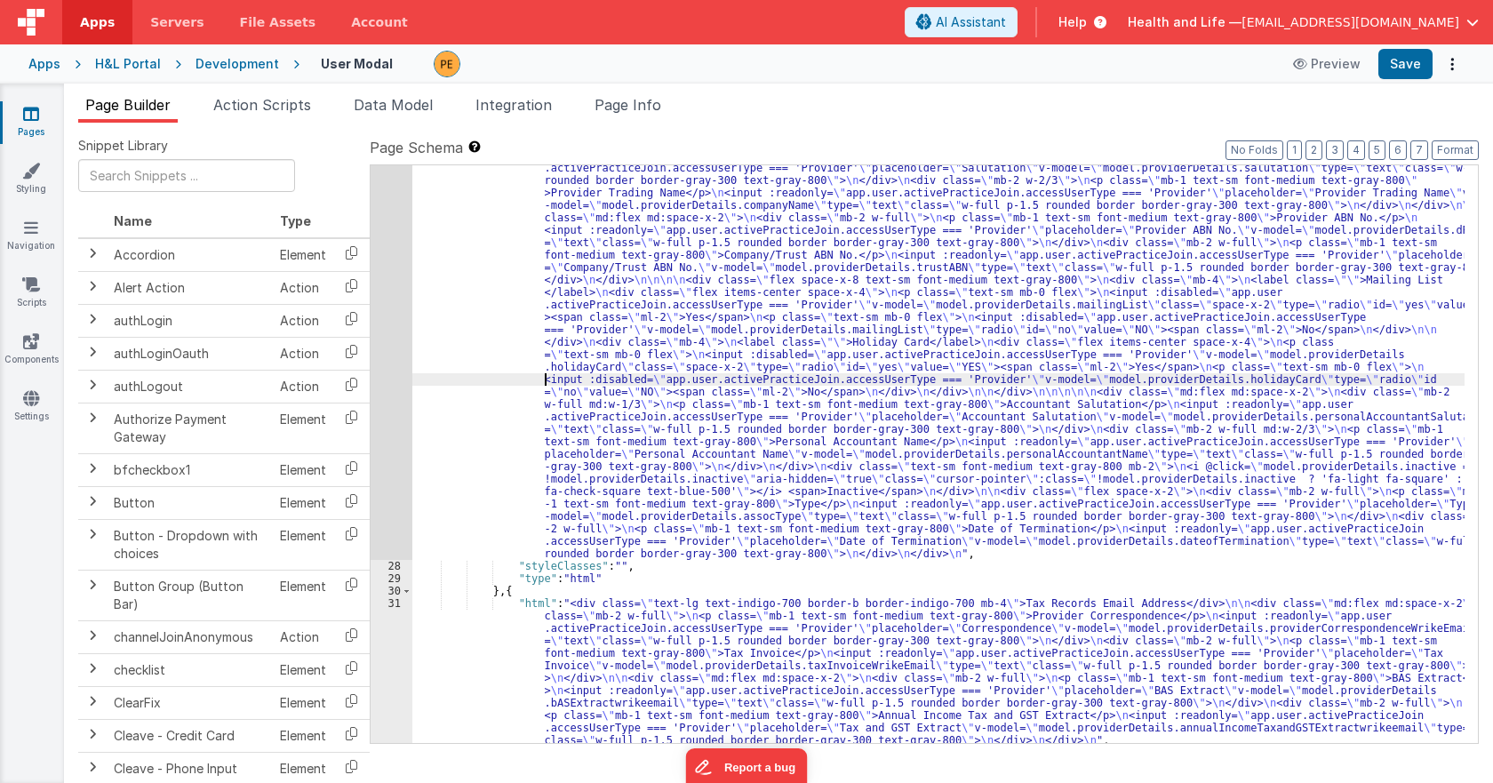
click at [432, 374] on div ""html" : "<div class= \" text-lg text-indigo-700 border-b border-indigo-700 mb-…" at bounding box center [938, 612] width 1052 height 1075
click at [404, 365] on div "27" at bounding box center [392, 317] width 42 height 485
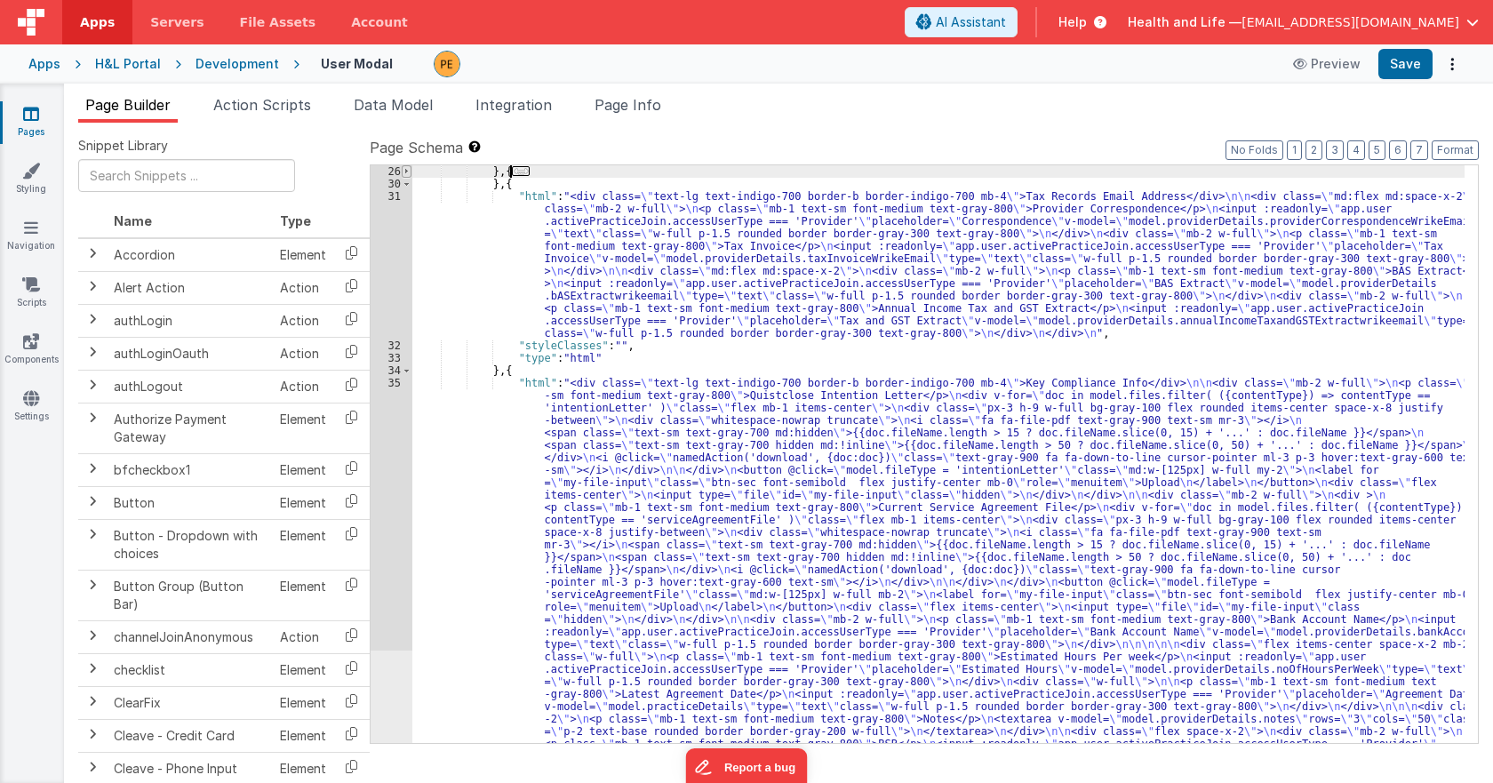
click at [408, 176] on span at bounding box center [407, 171] width 10 height 12
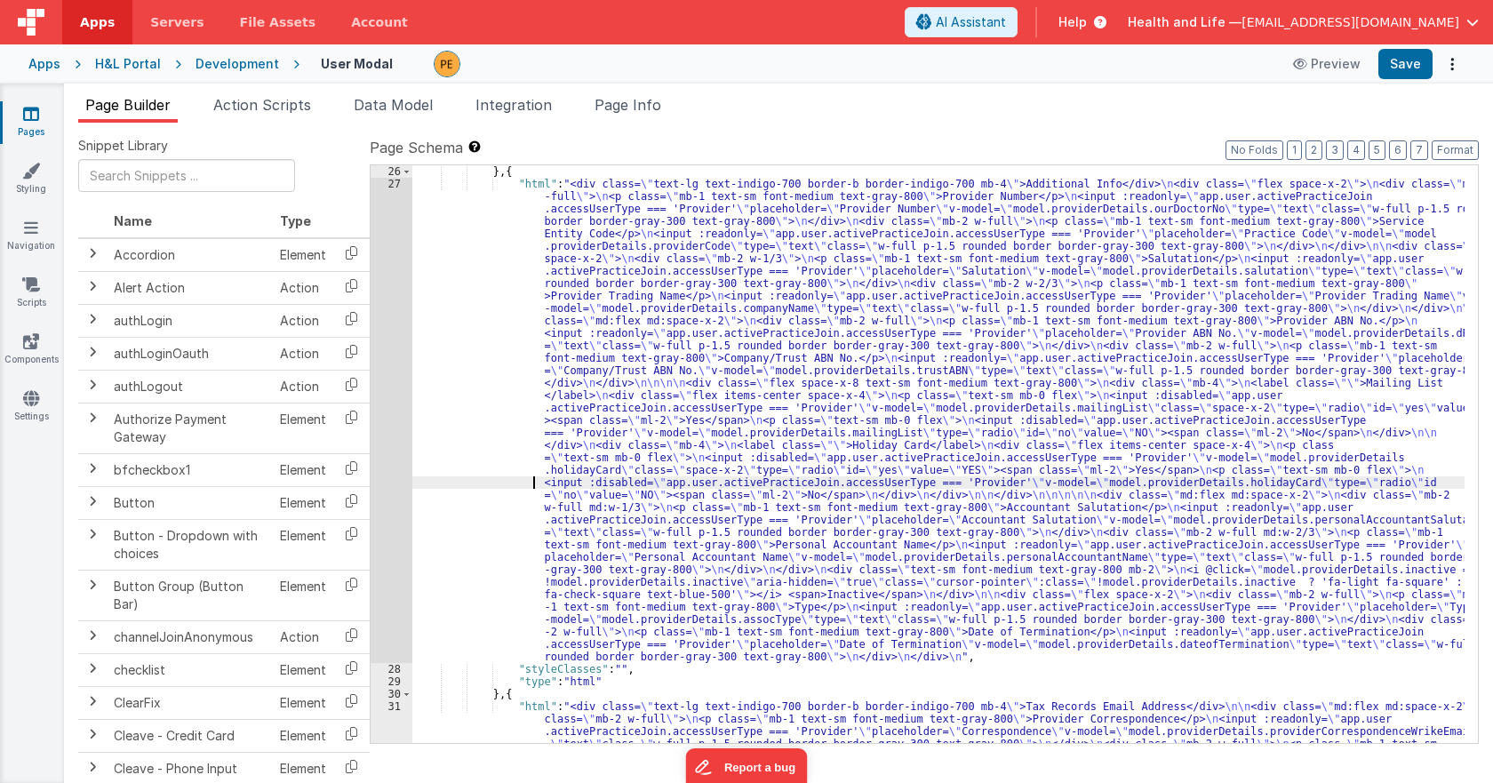
click at [578, 392] on div "} , { "html" : "<div class= \" text-lg text-indigo-700 border-b border-indigo-7…" at bounding box center [938, 534] width 1052 height 739
click at [380, 386] on div "27" at bounding box center [392, 420] width 42 height 485
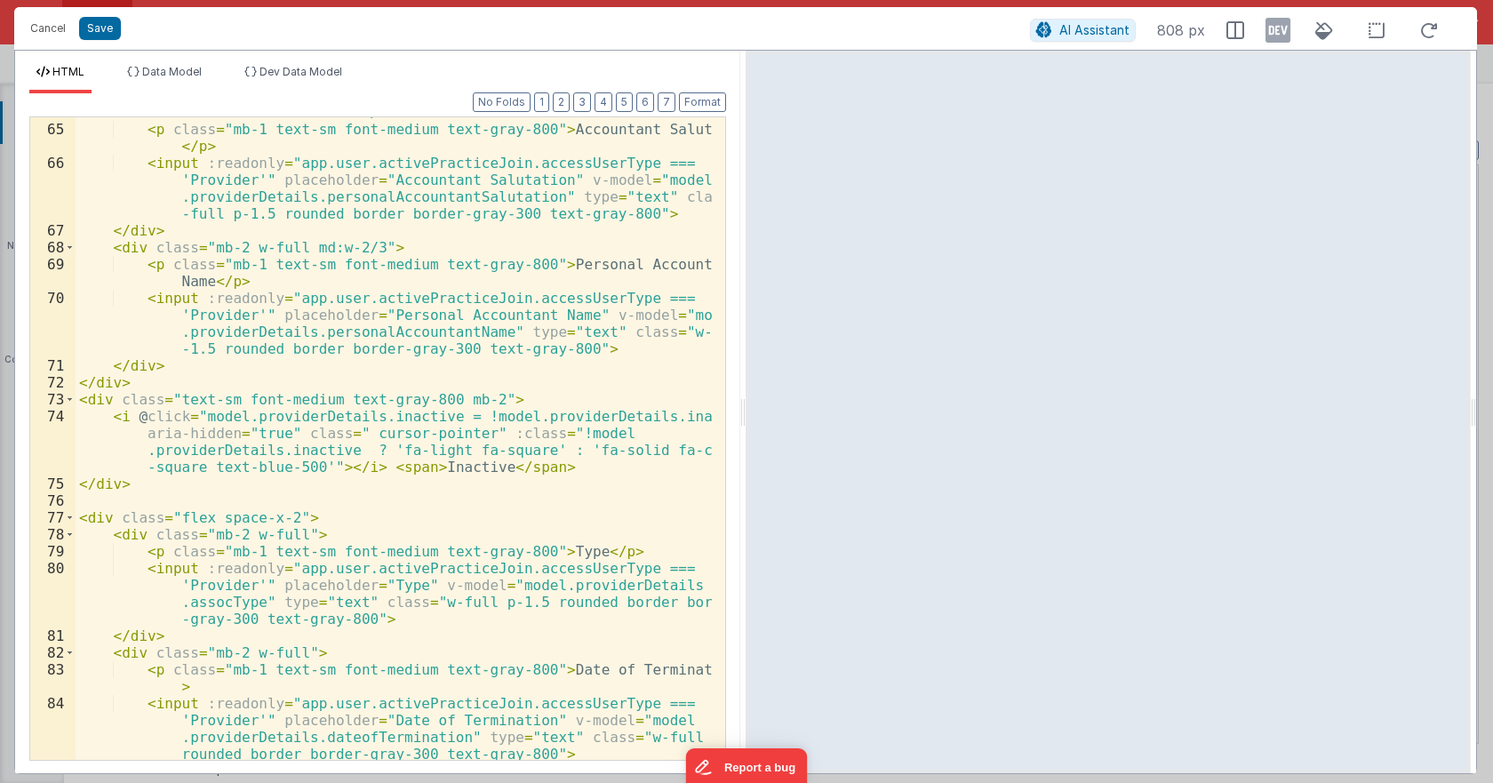
scroll to position [1564, 0]
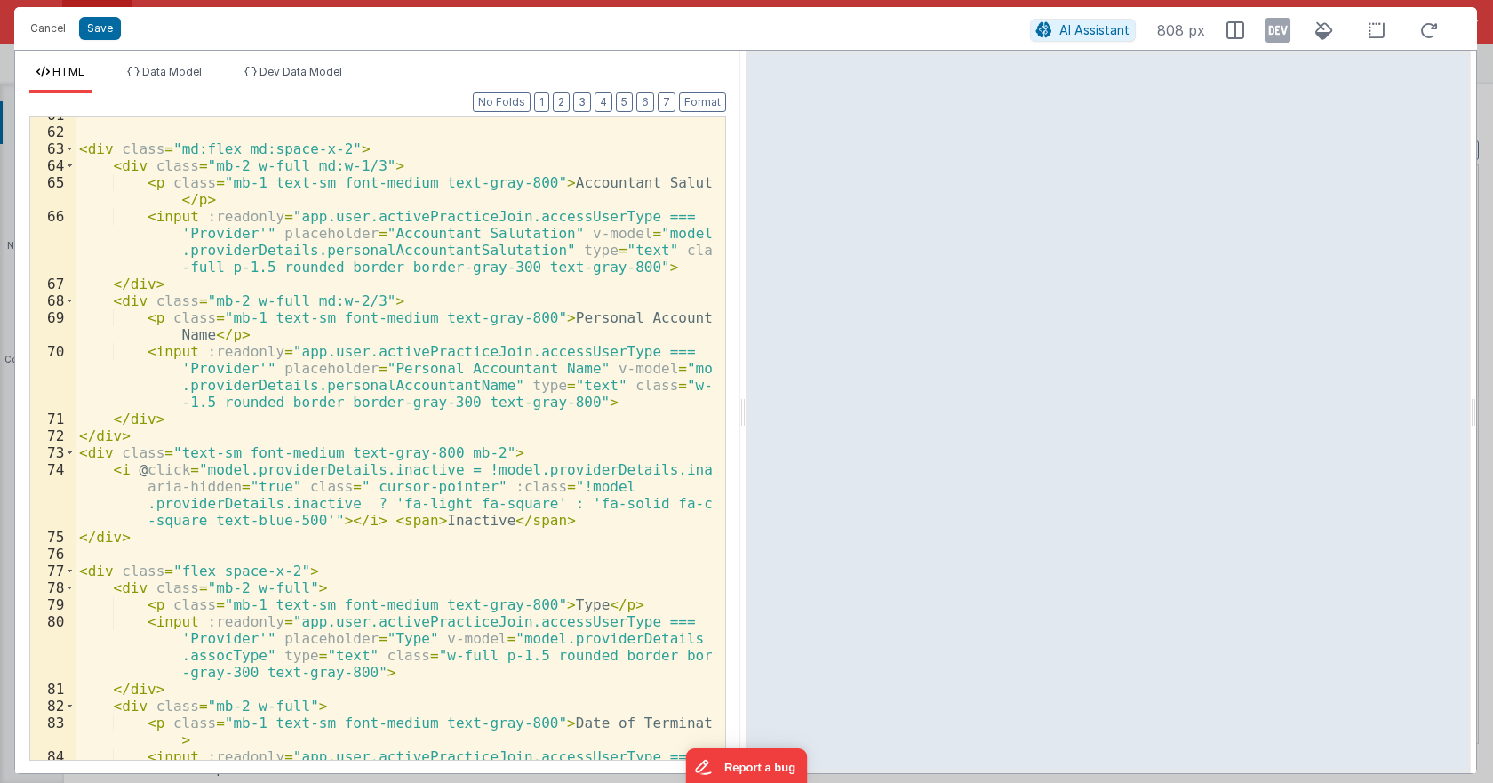
click at [370, 391] on div "< div class = "md:flex md:space-x-2" > < div class = "mb-2 w-full md:w-1/3" > <…" at bounding box center [394, 470] width 636 height 727
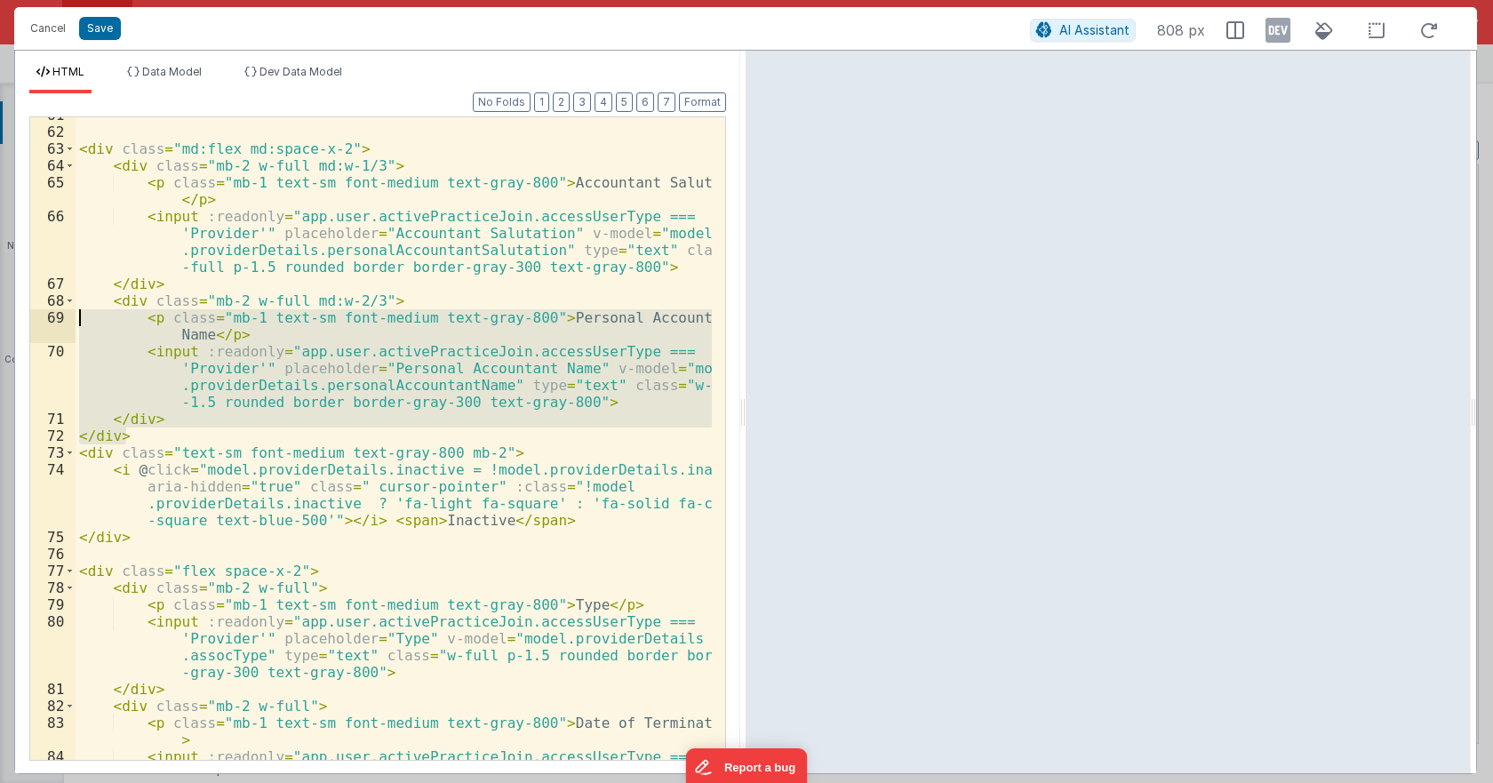
drag, startPoint x: 127, startPoint y: 436, endPoint x: 76, endPoint y: 318, distance: 128.6
click at [76, 318] on div "< div class = "md:flex md:space-x-2" > < div class = "mb-2 w-full md:w-1/3" > <…" at bounding box center [394, 470] width 636 height 727
click at [143, 403] on div "< div class = "md:flex md:space-x-2" > < div class = "mb-2 w-full md:w-1/3" > <…" at bounding box center [394, 438] width 636 height 643
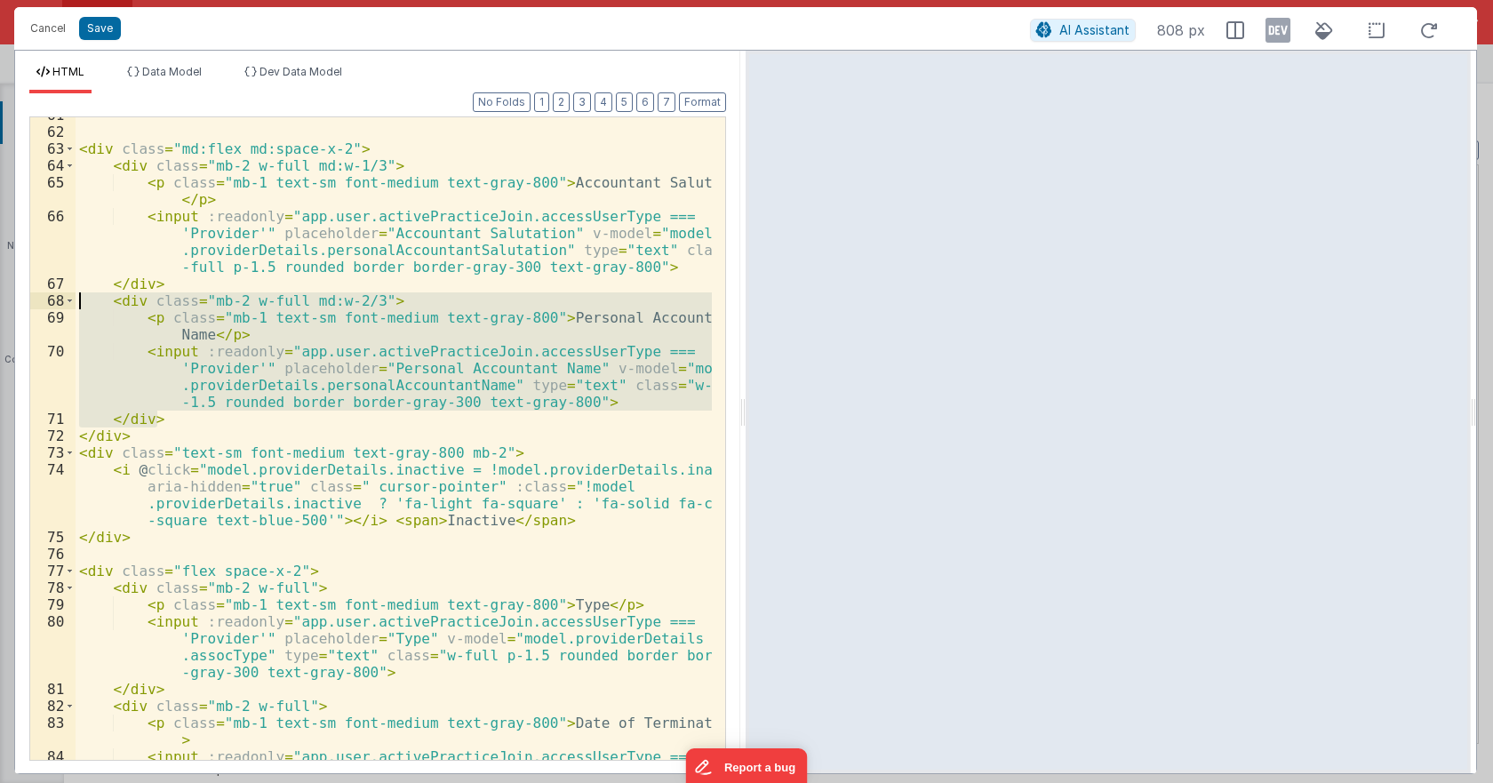
drag, startPoint x: 161, startPoint y: 419, endPoint x: 57, endPoint y: 308, distance: 152.2
click at [57, 308] on div "61 62 63 64 65 66 67 68 69 70 71 72 73 74 75 76 77 78 79 80 81 82 83 84 85 < di…" at bounding box center [377, 438] width 697 height 644
click at [211, 419] on div "< div class = "md:flex md:space-x-2" > < div class = "mb-2 w-full md:w-1/3" > <…" at bounding box center [394, 438] width 636 height 643
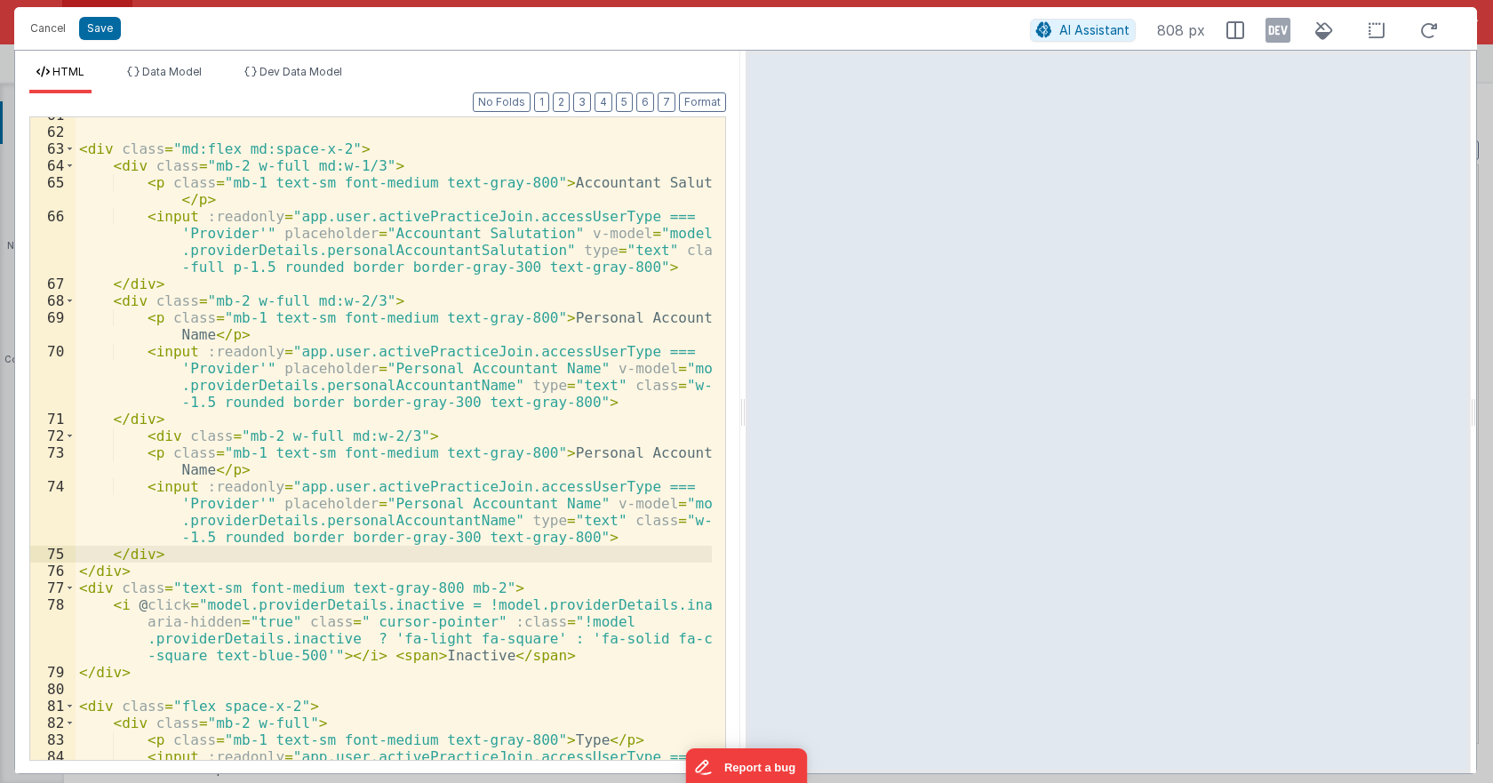
click at [527, 501] on div "< div class = "md:flex md:space-x-2" > < div class = "mb-2 w-full md:w-1/3" > <…" at bounding box center [394, 470] width 636 height 727
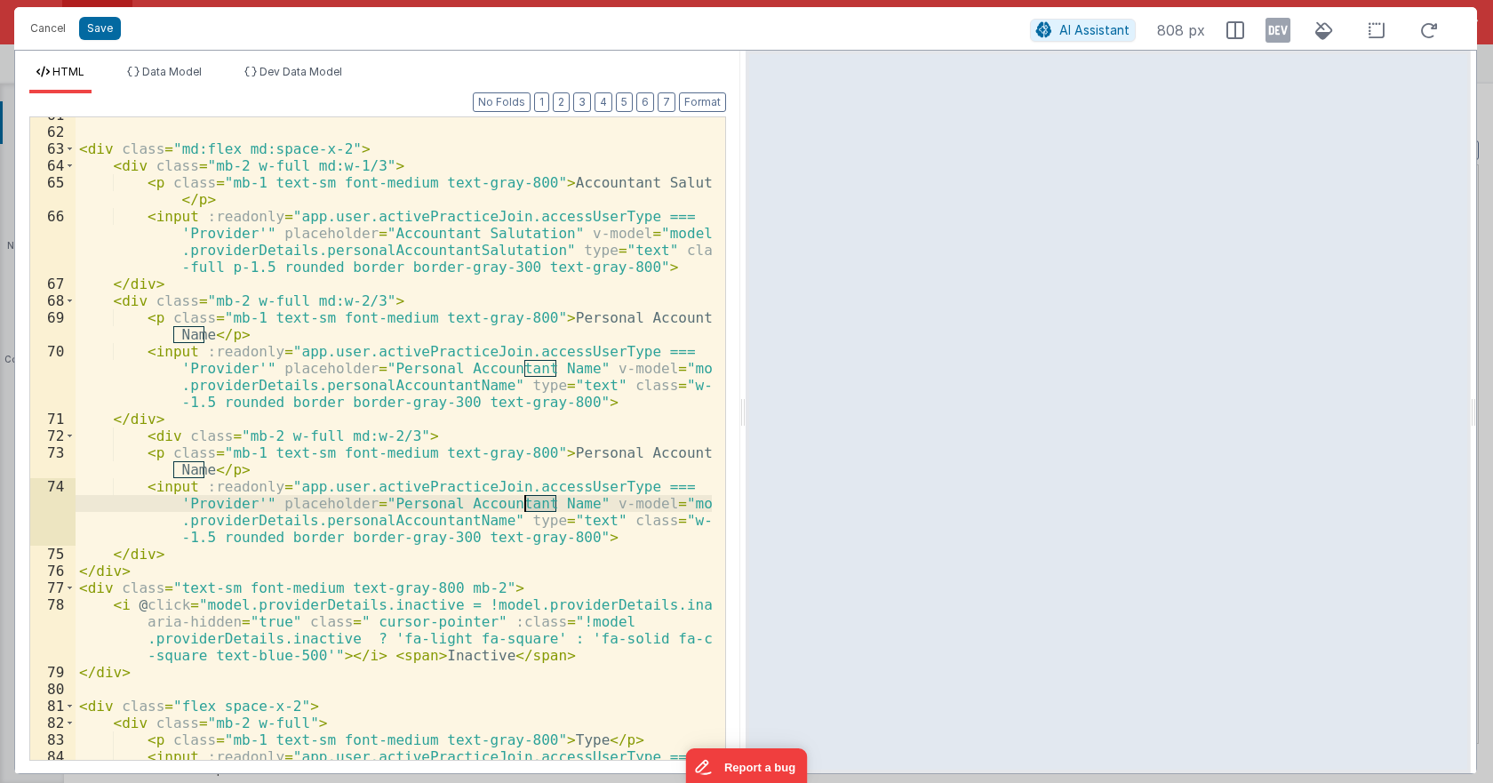
click at [527, 501] on div "< div class = "md:flex md:space-x-2" > < div class = "mb-2 w-full md:w-1/3" > <…" at bounding box center [394, 470] width 636 height 727
drag, startPoint x: 443, startPoint y: 517, endPoint x: 478, endPoint y: 518, distance: 34.7
click at [478, 518] on div "< div class = "md:flex md:space-x-2" > < div class = "mb-2 w-full md:w-1/3" > <…" at bounding box center [394, 470] width 636 height 727
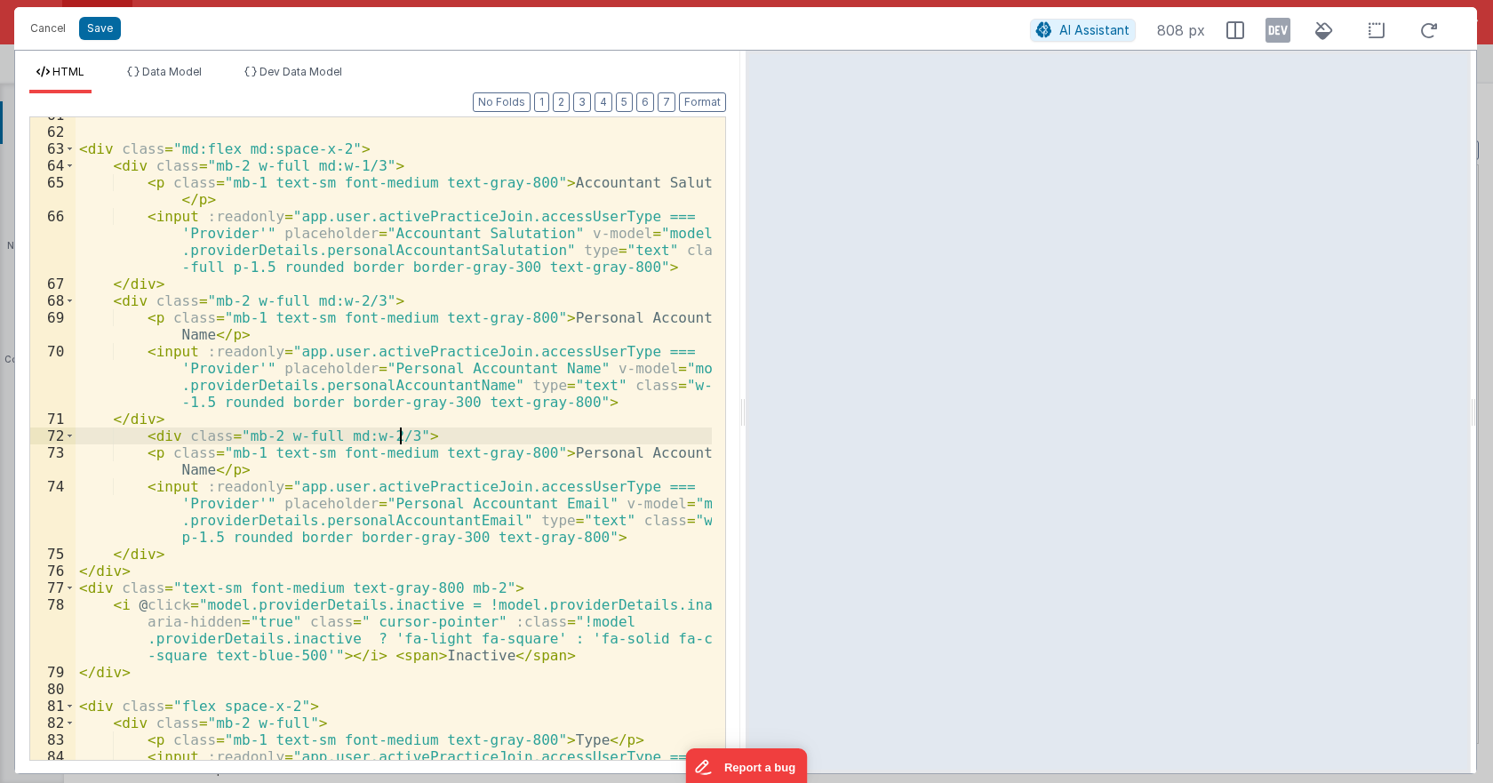
click at [402, 434] on div "< div class = "md:flex md:space-x-2" > < div class = "mb-2 w-full md:w-1/3" > <…" at bounding box center [394, 470] width 636 height 727
click at [108, 26] on button "Save" at bounding box center [100, 28] width 42 height 23
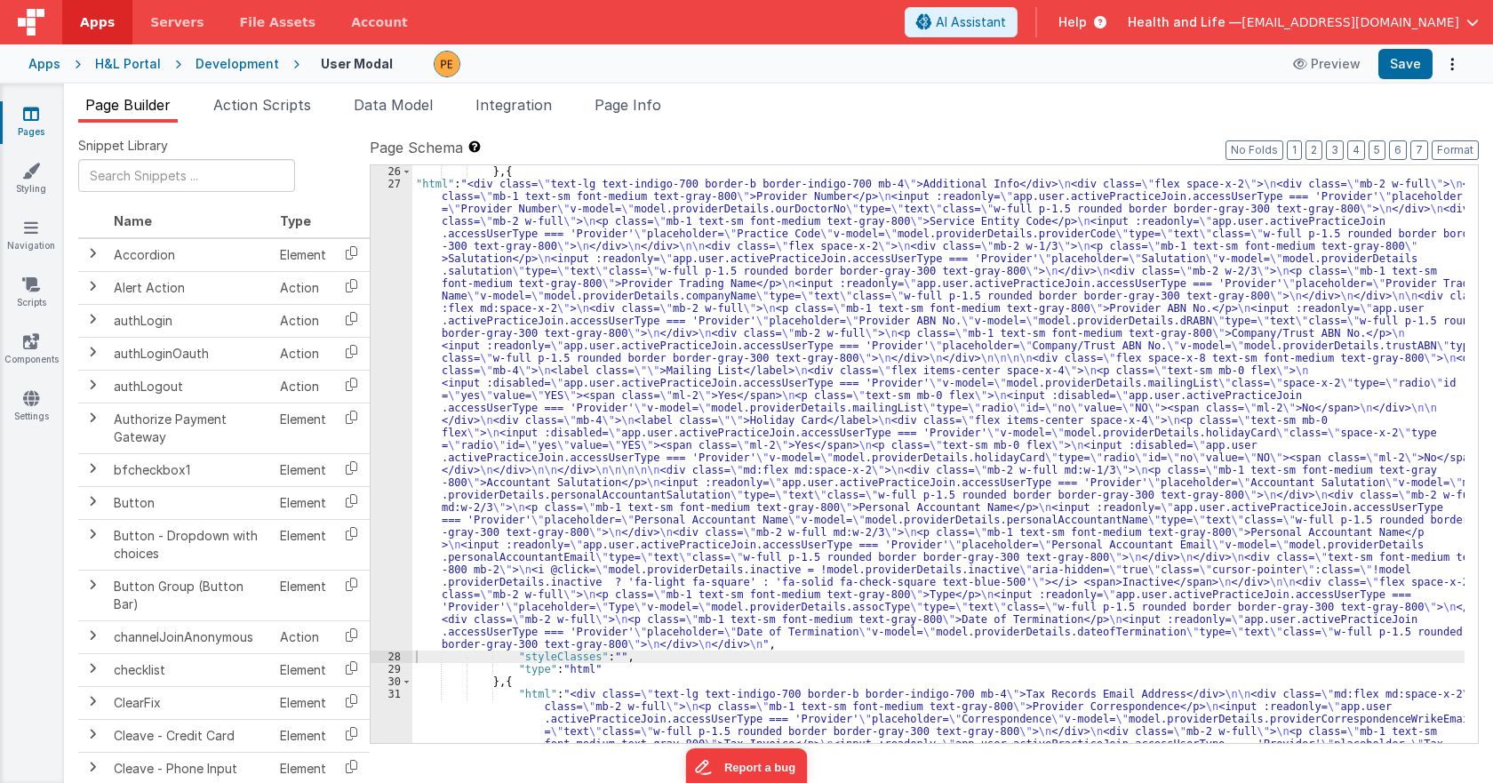
click at [646, 92] on div "Page Builder Action Scripts Data Model Integration Page Info Snippet Library Na…" at bounding box center [778, 433] width 1429 height 699
click at [648, 99] on span "Page Info" at bounding box center [628, 105] width 67 height 18
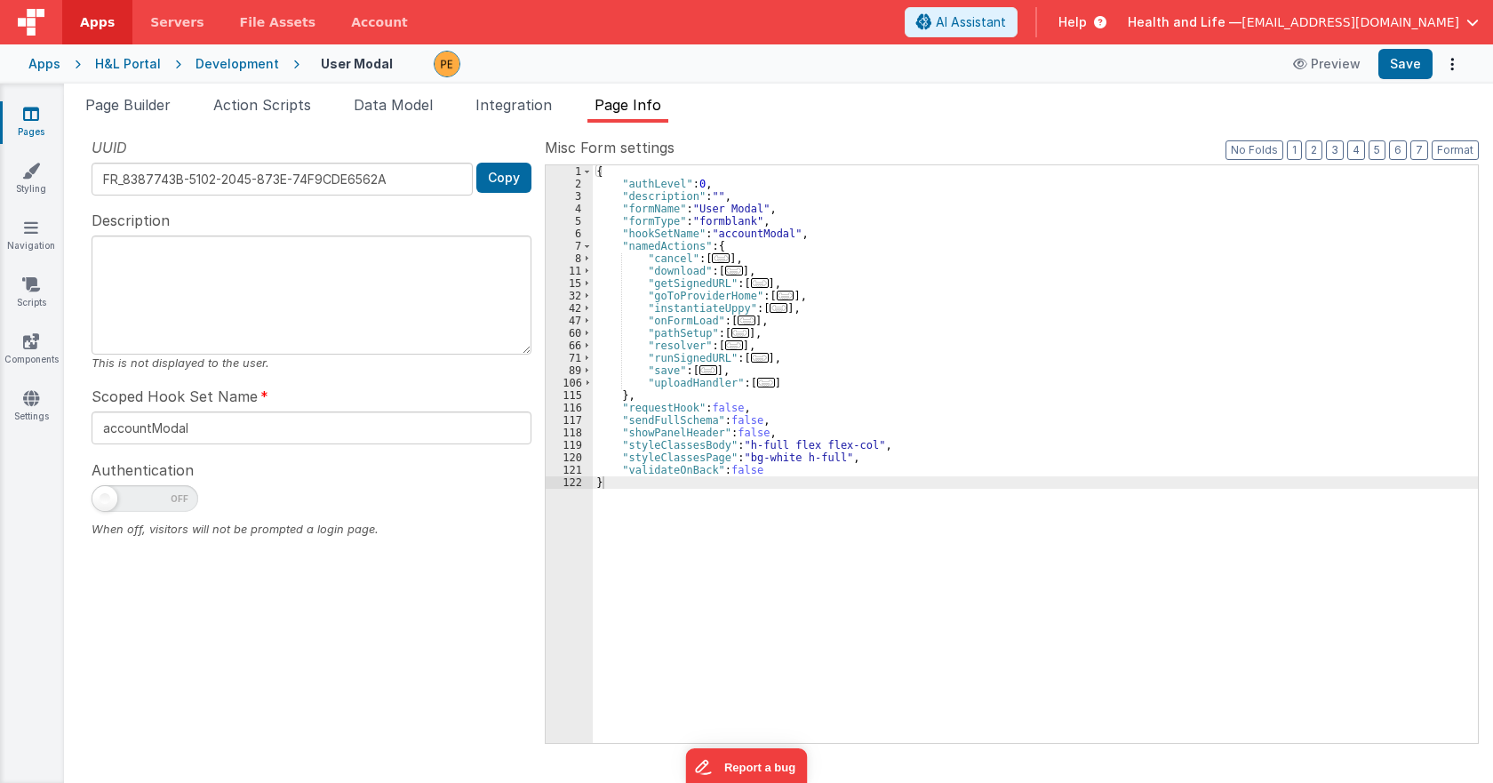
click at [580, 371] on div "89" at bounding box center [569, 370] width 47 height 12
click at [584, 371] on span at bounding box center [587, 370] width 10 height 12
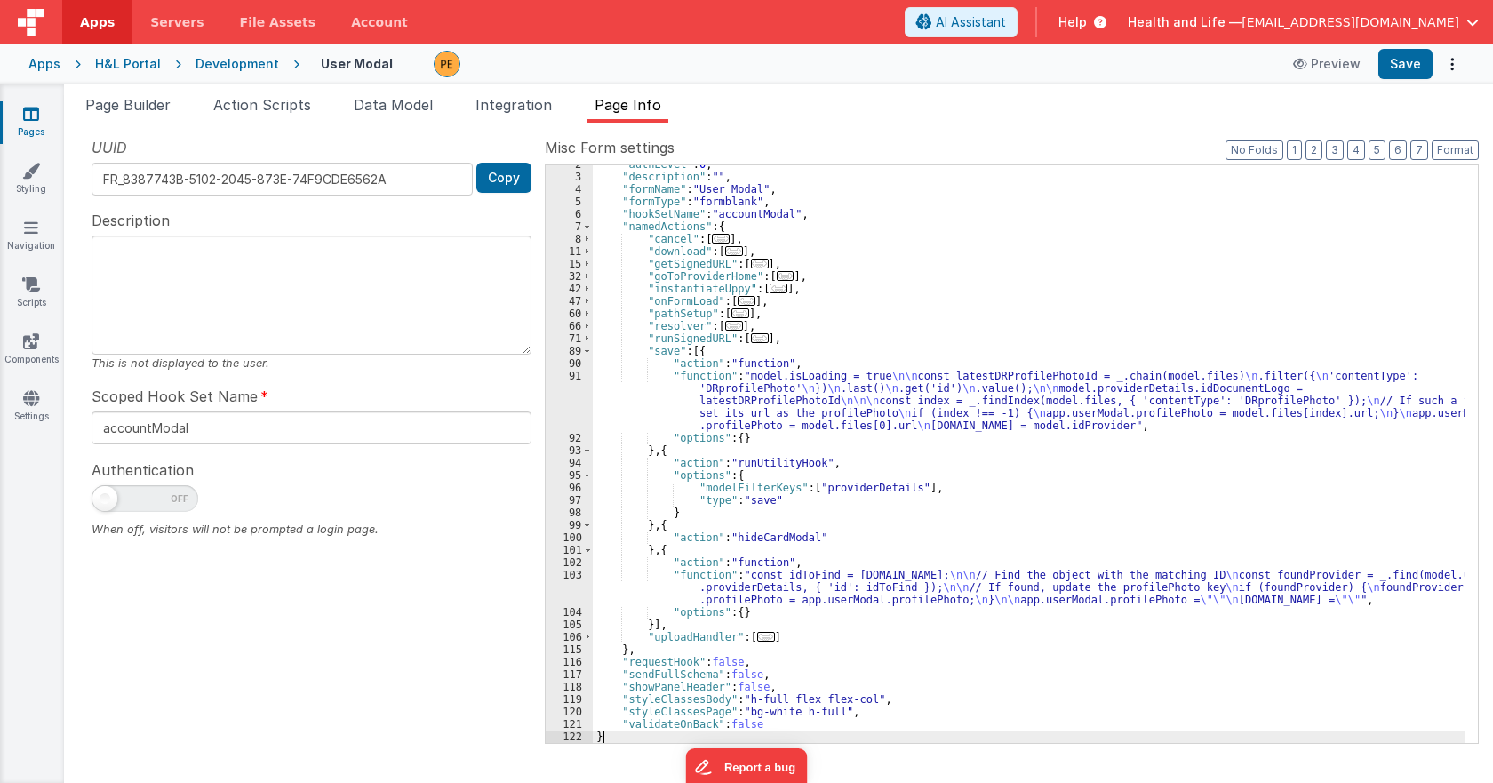
scroll to position [20, 0]
click at [1408, 60] on button "Save" at bounding box center [1405, 64] width 54 height 30
click at [1392, 61] on button "Save" at bounding box center [1405, 64] width 54 height 30
click at [589, 298] on span at bounding box center [587, 301] width 10 height 12
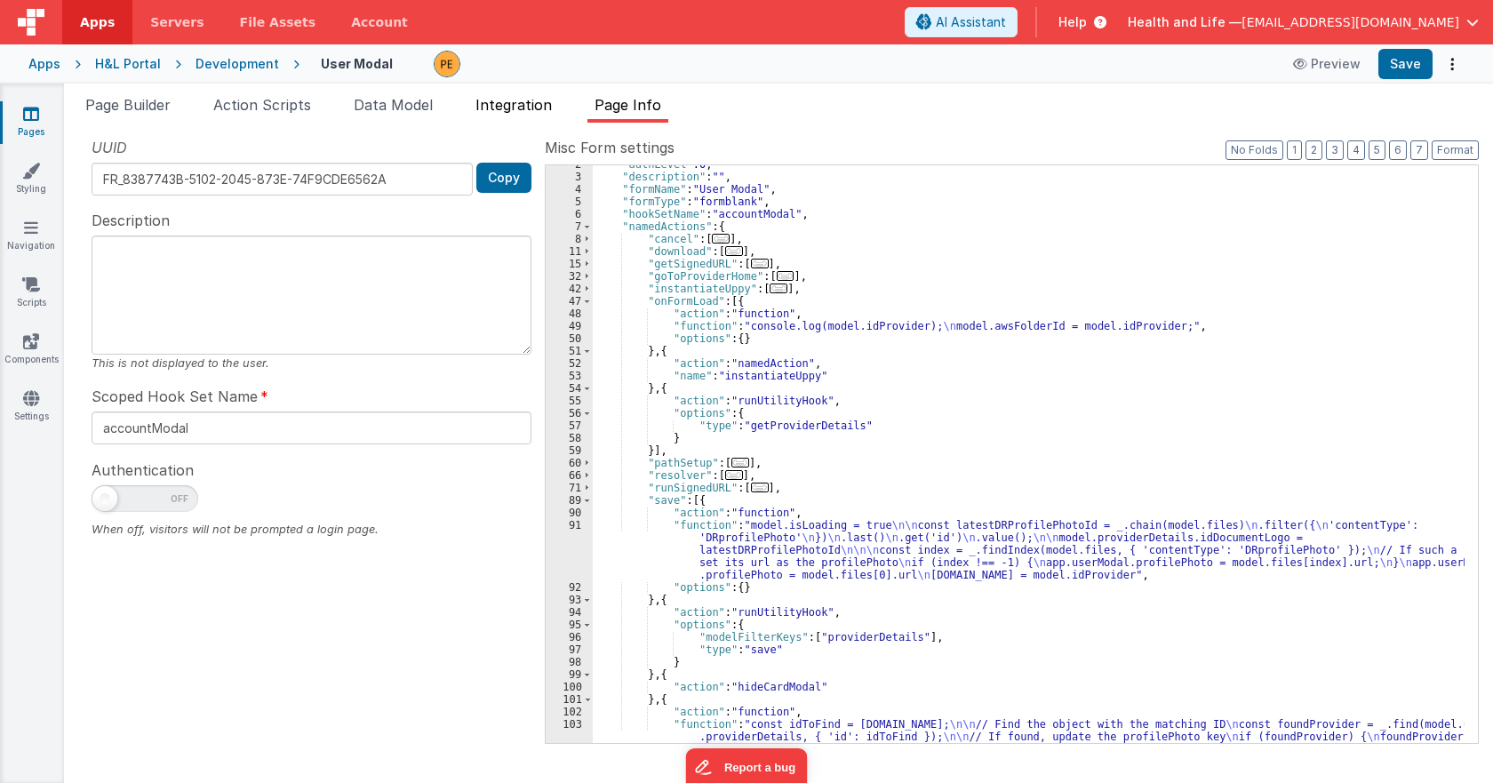
click at [545, 103] on span "Integration" at bounding box center [513, 105] width 76 height 18
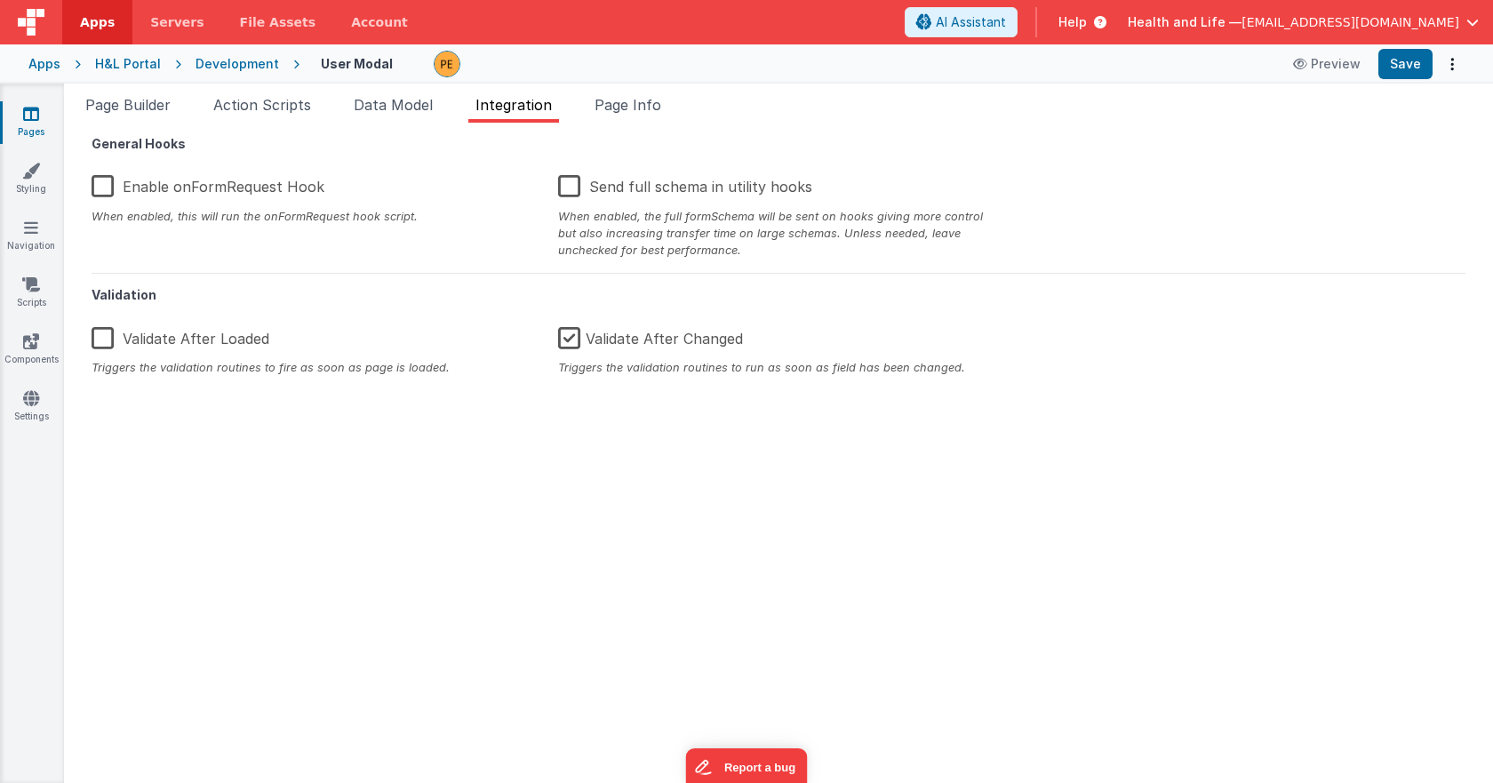
click at [252, 68] on div "Development" at bounding box center [238, 64] width 84 height 18
